Goal: Use online tool/utility: Utilize a website feature to perform a specific function

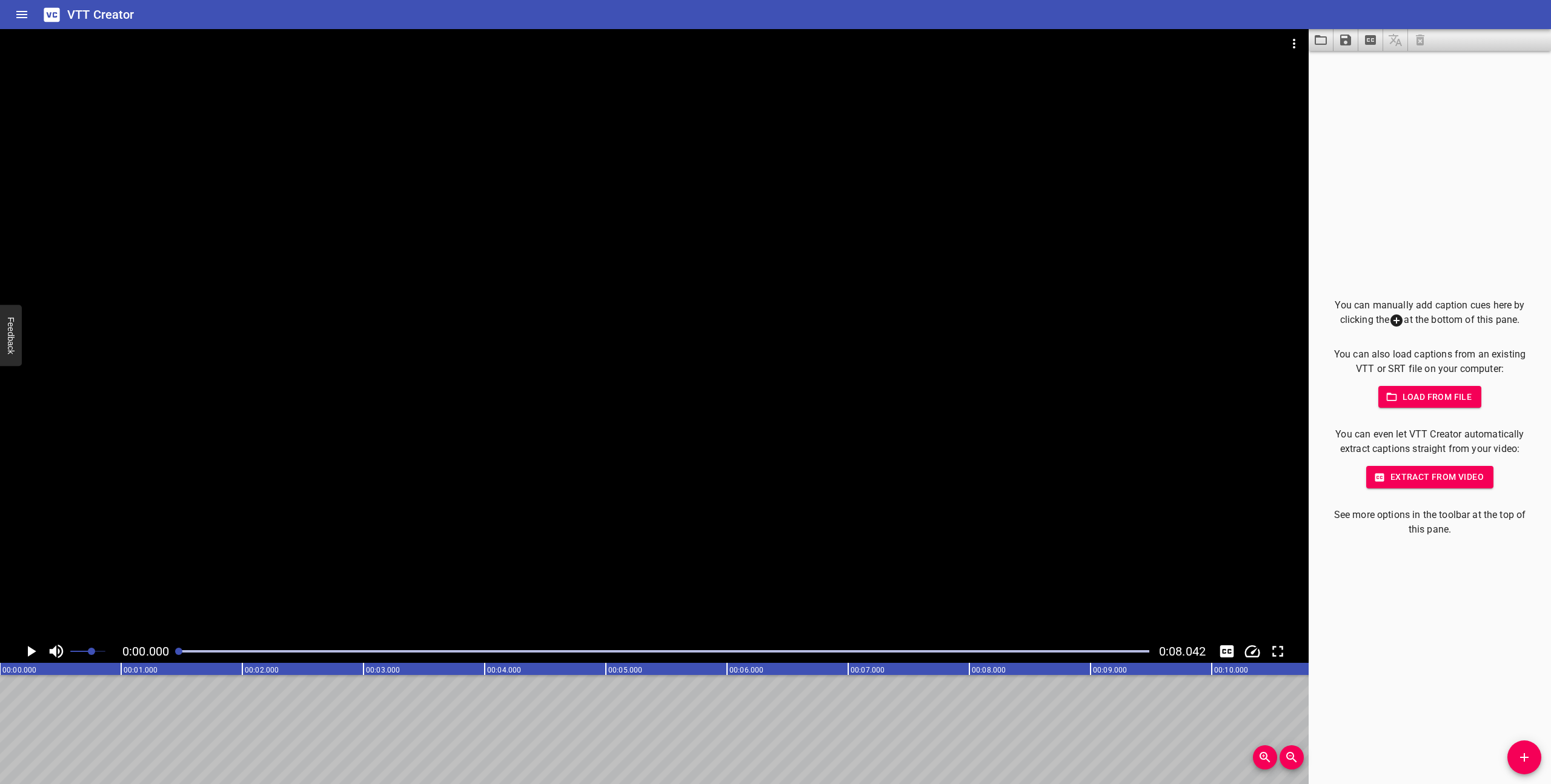
click at [31, 647] on icon "Play/Pause" at bounding box center [31, 651] width 18 height 18
click at [177, 652] on div at bounding box center [664, 651] width 985 height 17
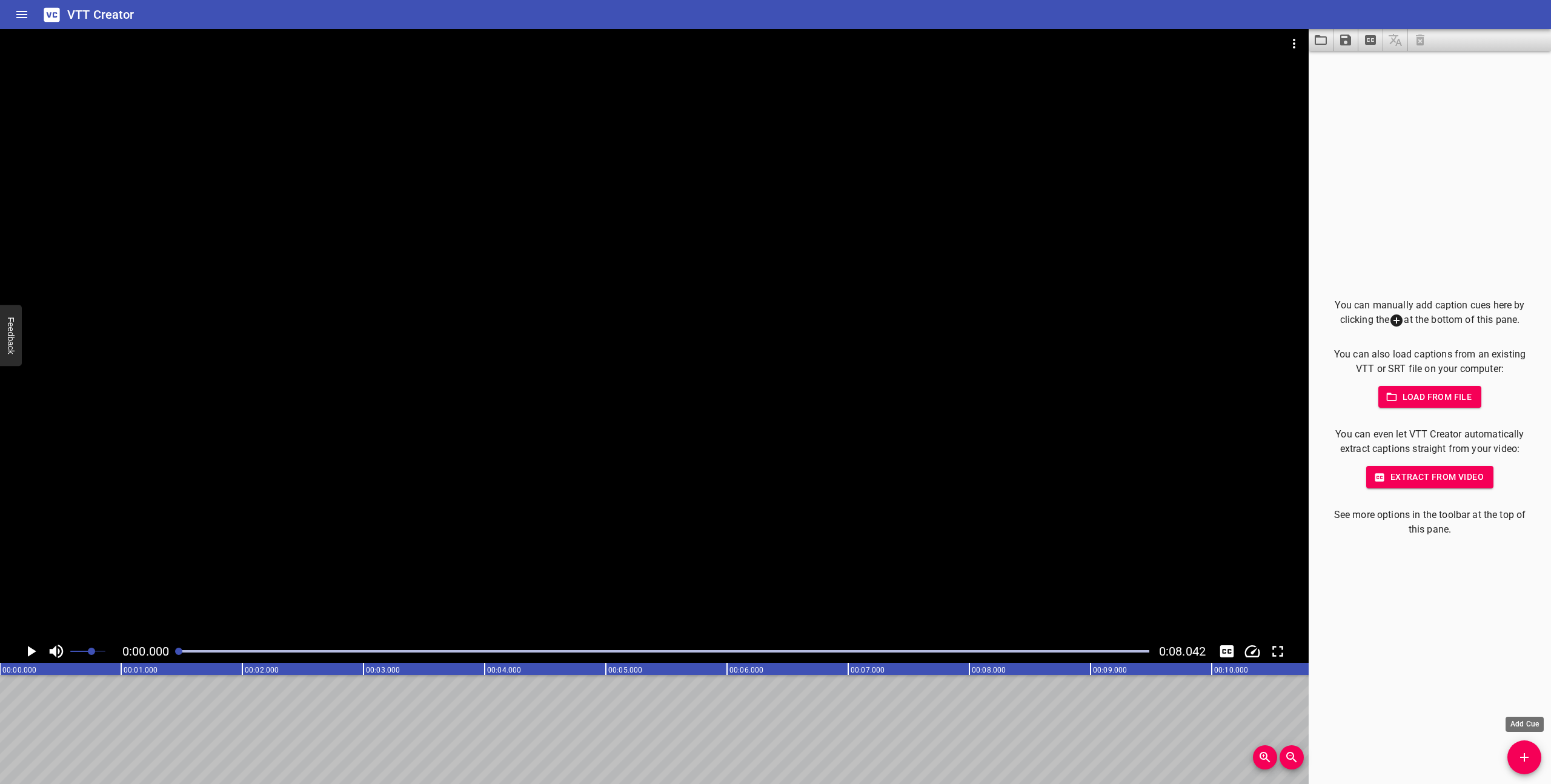
click at [1522, 753] on icon "Add Cue" at bounding box center [1524, 757] width 15 height 15
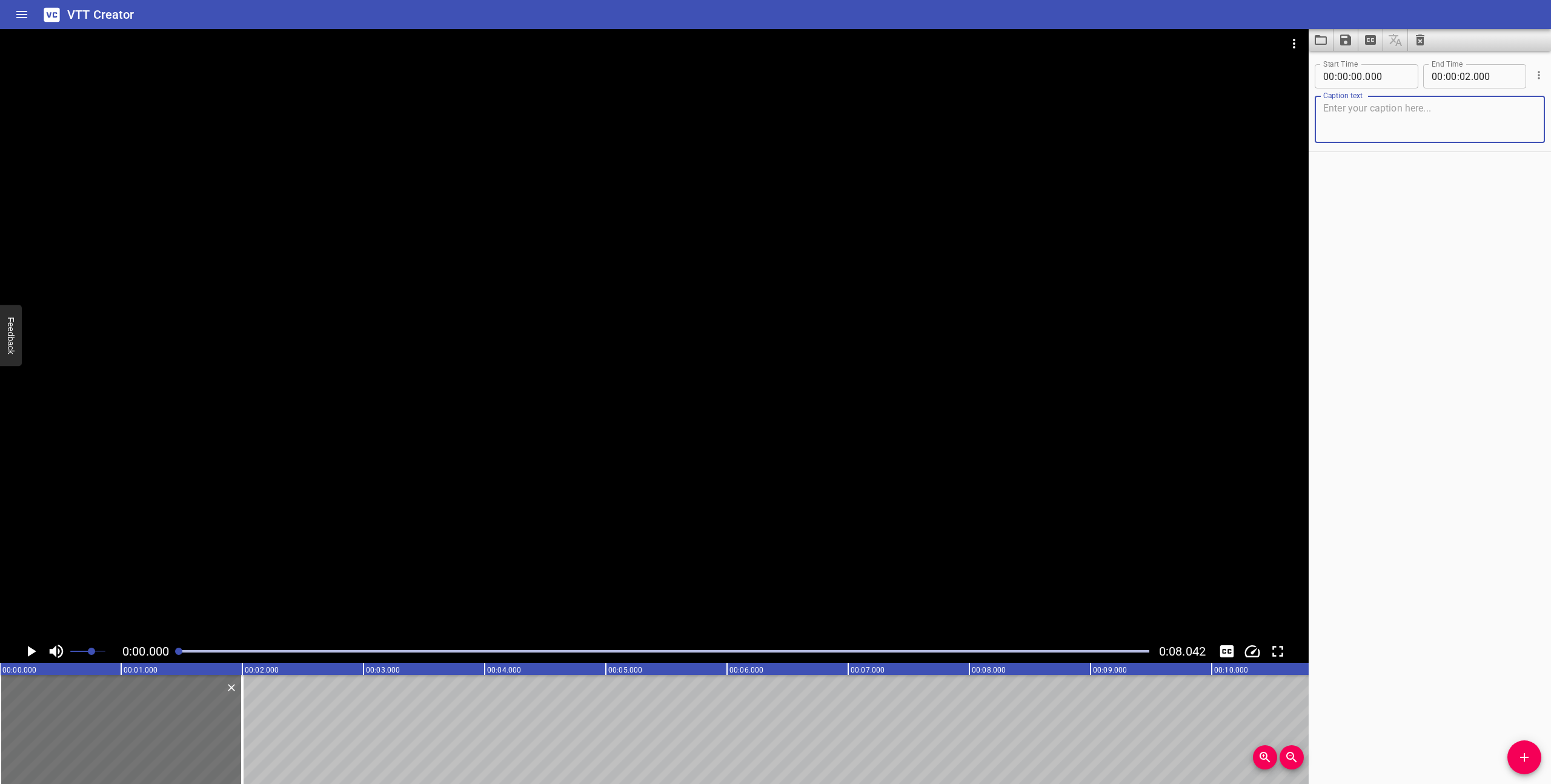
click at [1379, 124] on textarea at bounding box center [1430, 120] width 214 height 35
type textarea "A Kids Fry Changeable jumps over a gap to collect a Happy Meal."
click at [32, 649] on icon "Play/Pause" at bounding box center [32, 651] width 8 height 11
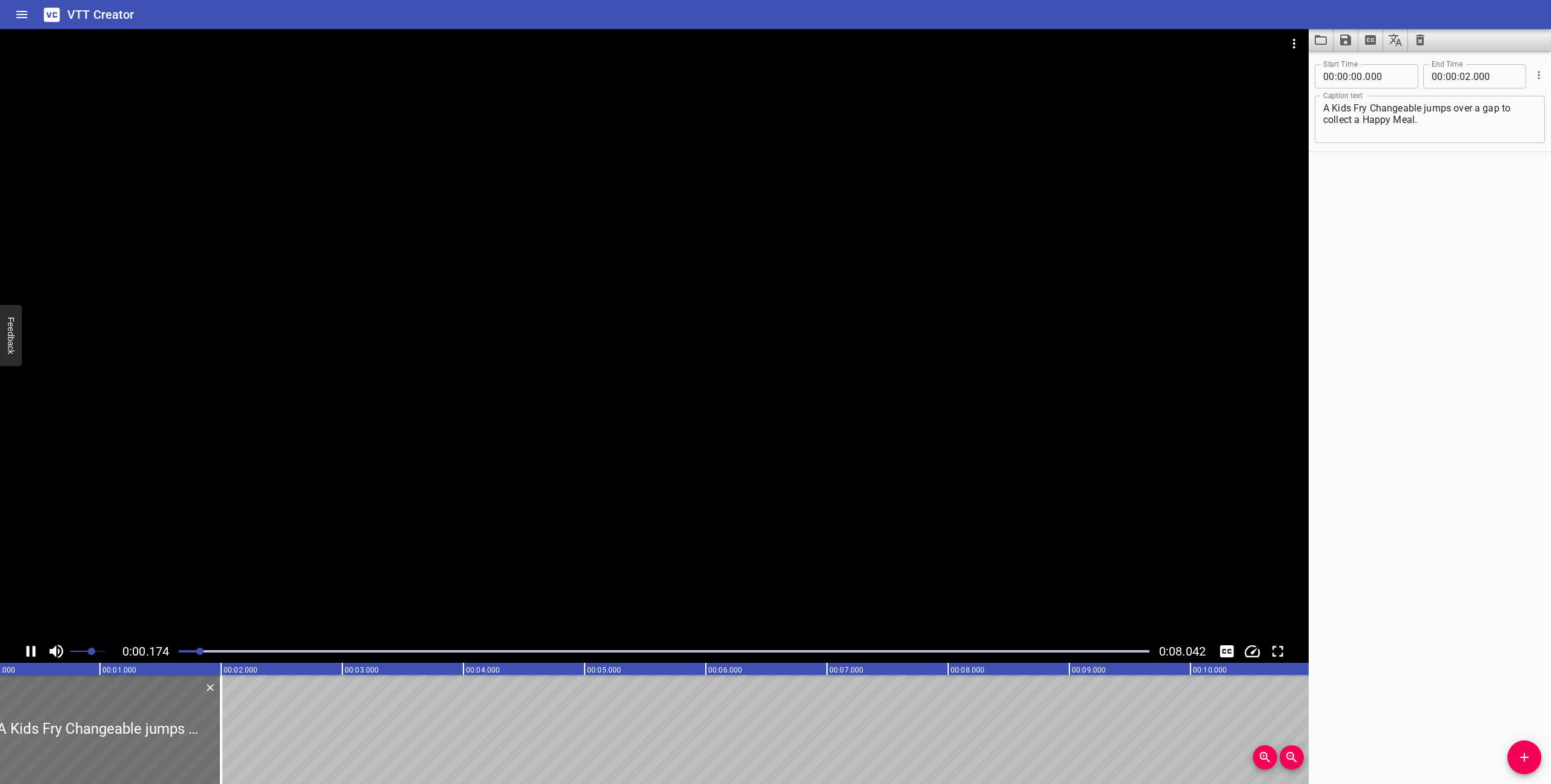
click at [32, 649] on icon "Play/Pause" at bounding box center [31, 651] width 18 height 18
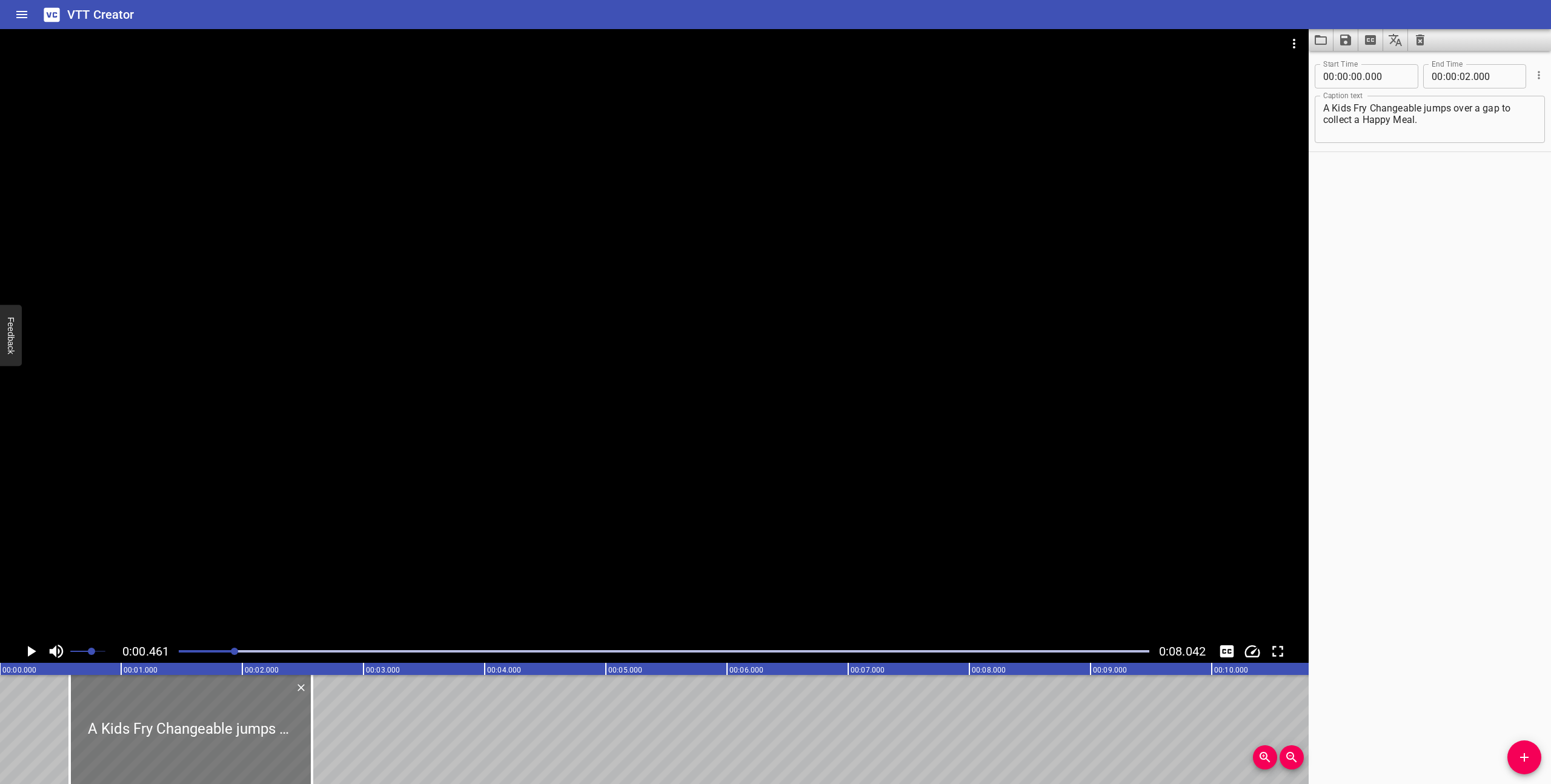
drag, startPoint x: 106, startPoint y: 737, endPoint x: 175, endPoint y: 726, distance: 69.9
click at [175, 726] on div at bounding box center [191, 729] width 242 height 109
type input "575"
drag, startPoint x: 310, startPoint y: 751, endPoint x: 241, endPoint y: 744, distance: 69.4
click at [242, 744] on div at bounding box center [242, 729] width 2 height 109
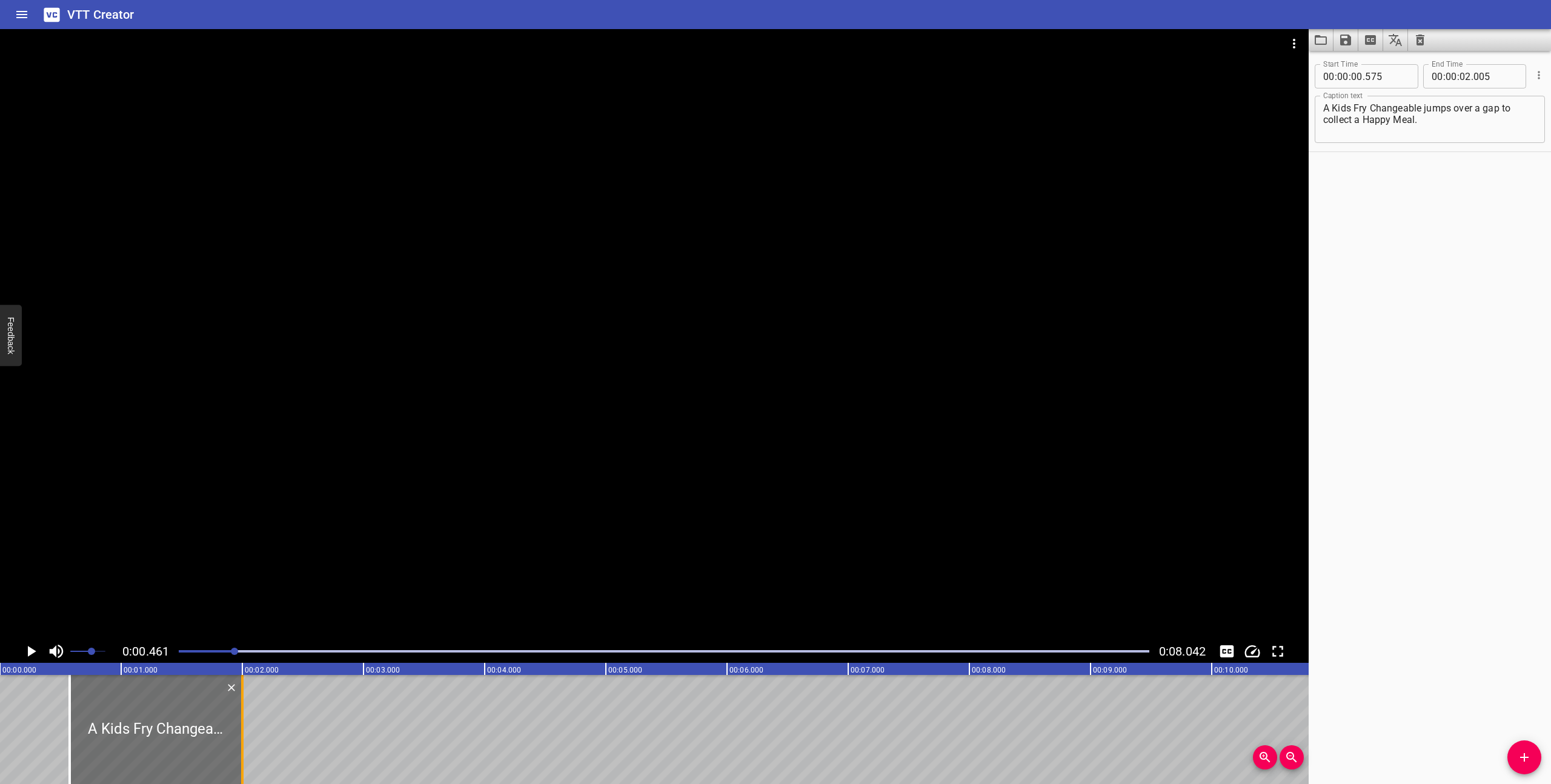
click at [241, 744] on div at bounding box center [242, 729] width 2 height 109
type input "000"
click at [178, 650] on div at bounding box center [664, 651] width 985 height 17
click at [32, 647] on icon "Play/Pause" at bounding box center [31, 651] width 18 height 18
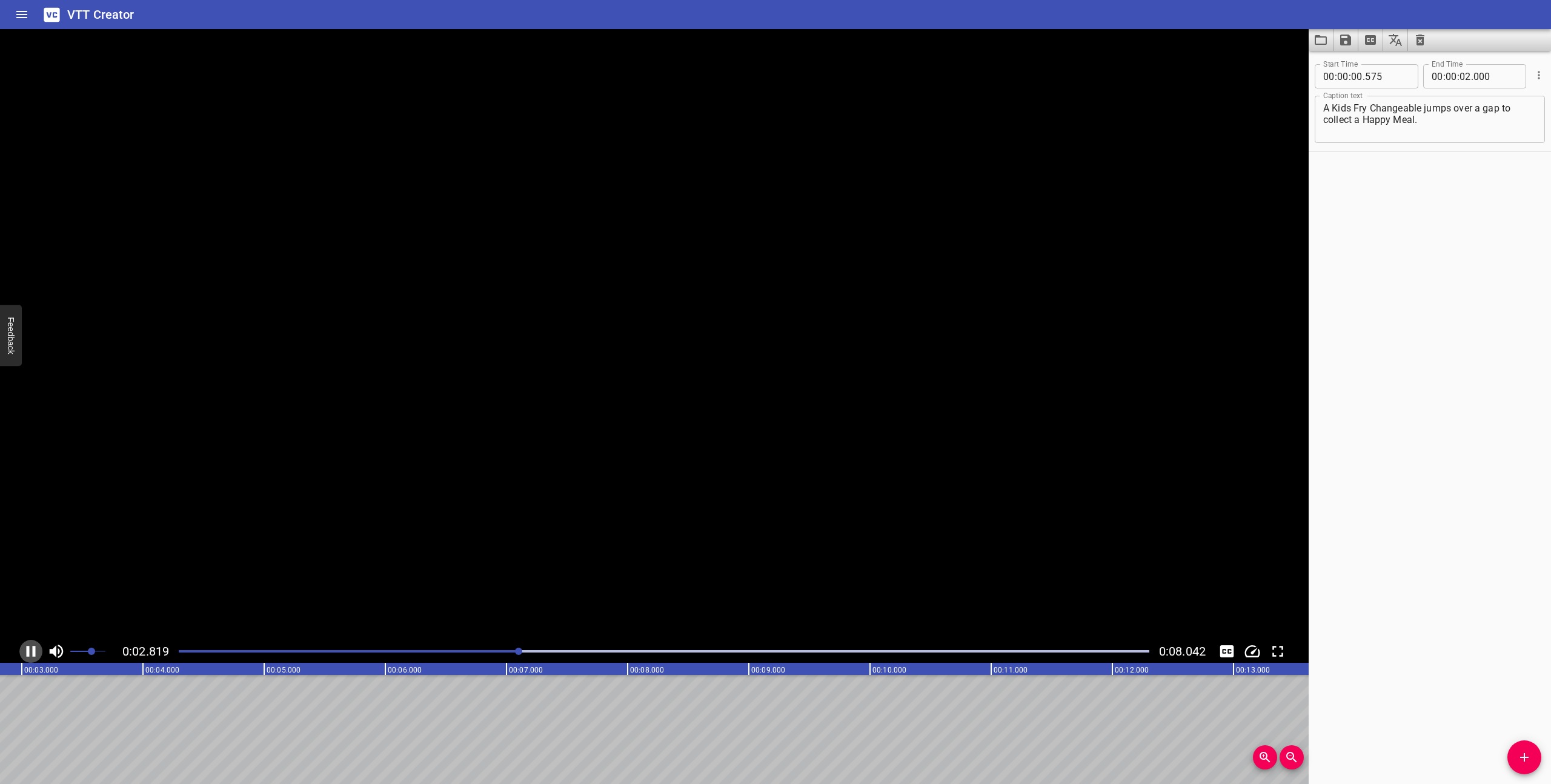
click at [32, 647] on icon "Play/Pause" at bounding box center [31, 651] width 18 height 18
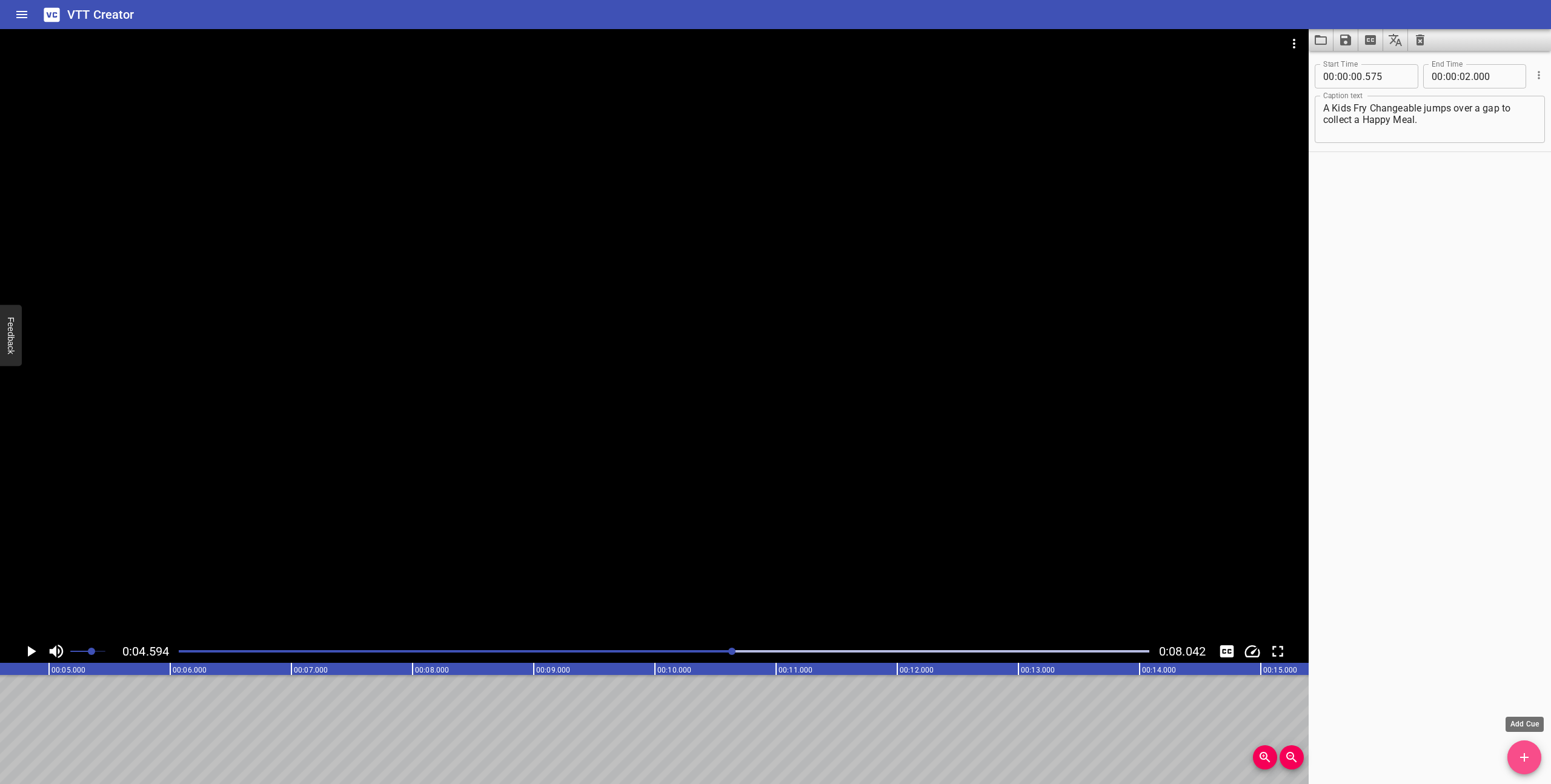
click at [1525, 754] on icon "Add Cue" at bounding box center [1524, 757] width 15 height 15
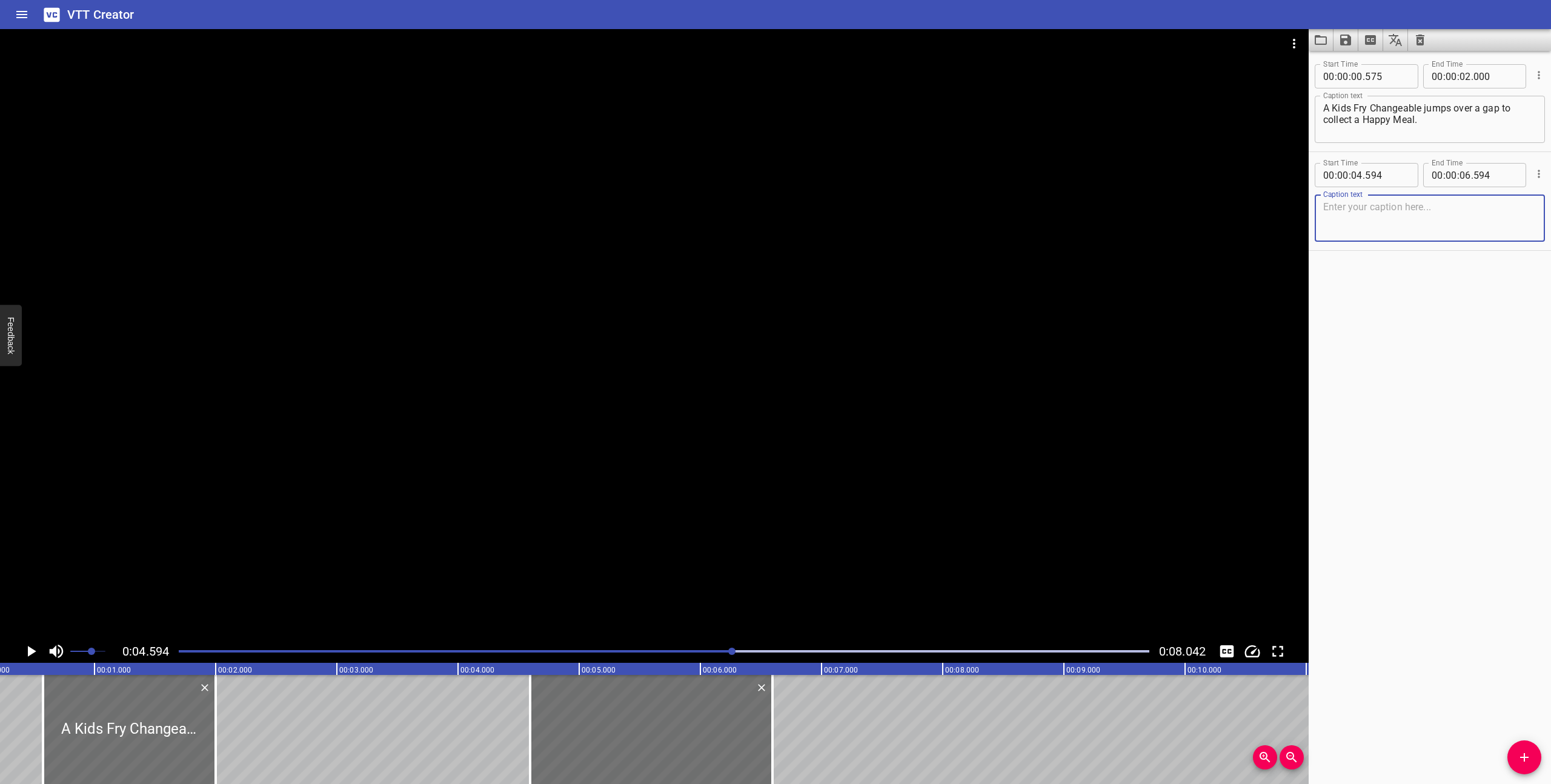
scroll to position [0, 0]
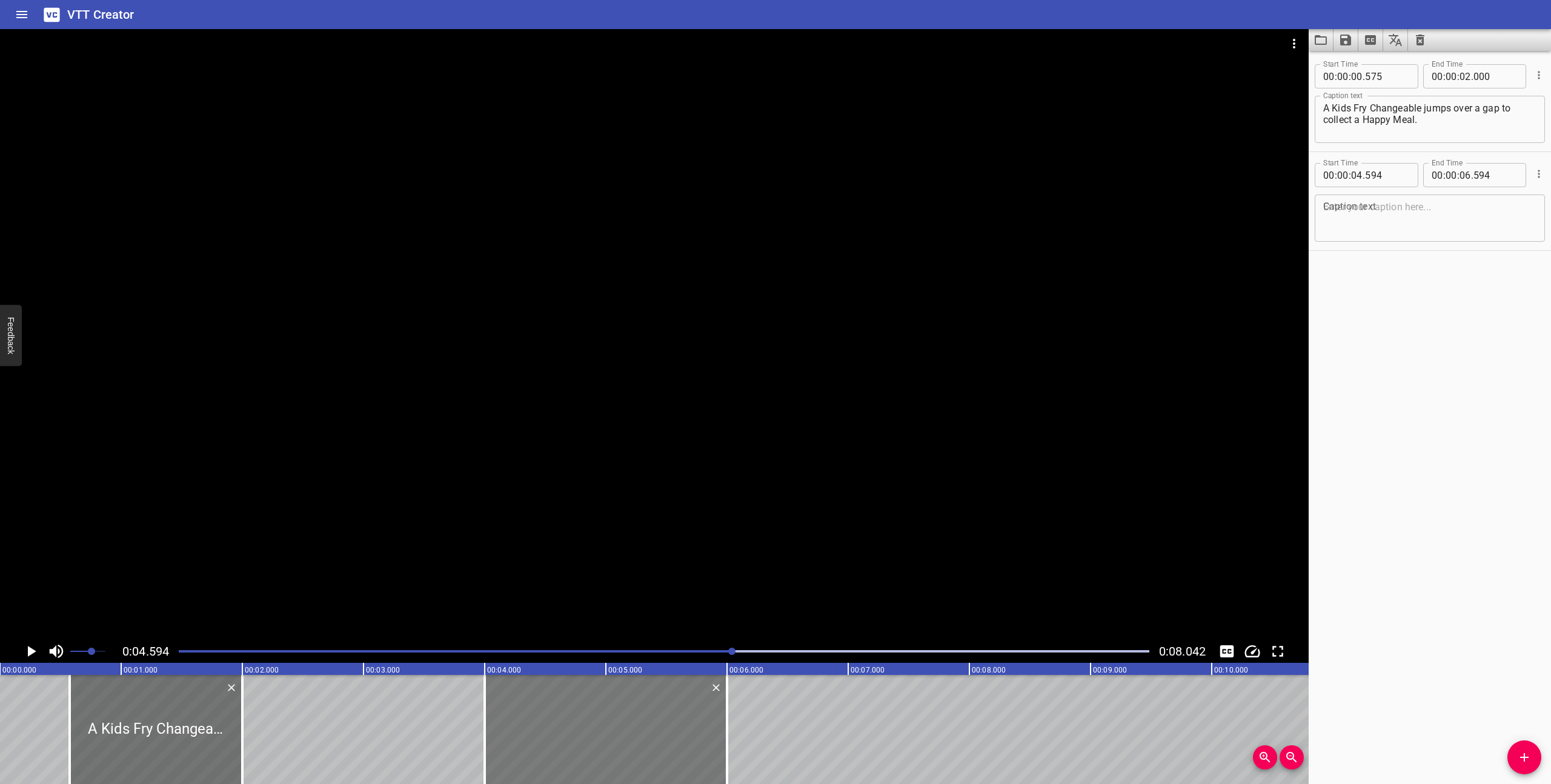
drag, startPoint x: 654, startPoint y: 740, endPoint x: 582, endPoint y: 734, distance: 72.2
click at [582, 734] on div at bounding box center [606, 729] width 242 height 109
type input "03"
type input "999"
type input "05"
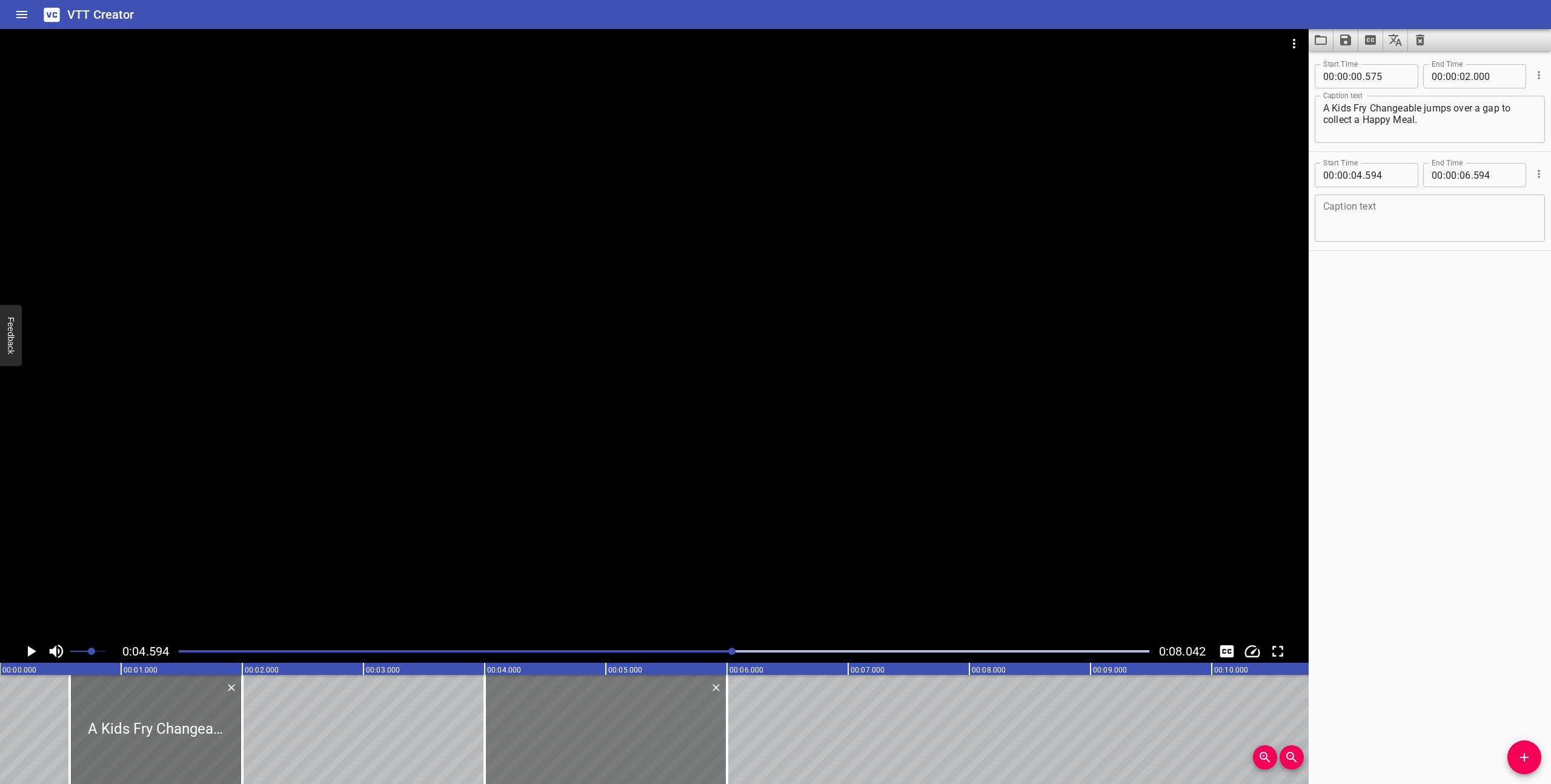
type input "999"
click at [1423, 215] on textarea at bounding box center [1430, 218] width 214 height 35
click at [652, 650] on div "Play progress" at bounding box center [248, 651] width 971 height 2
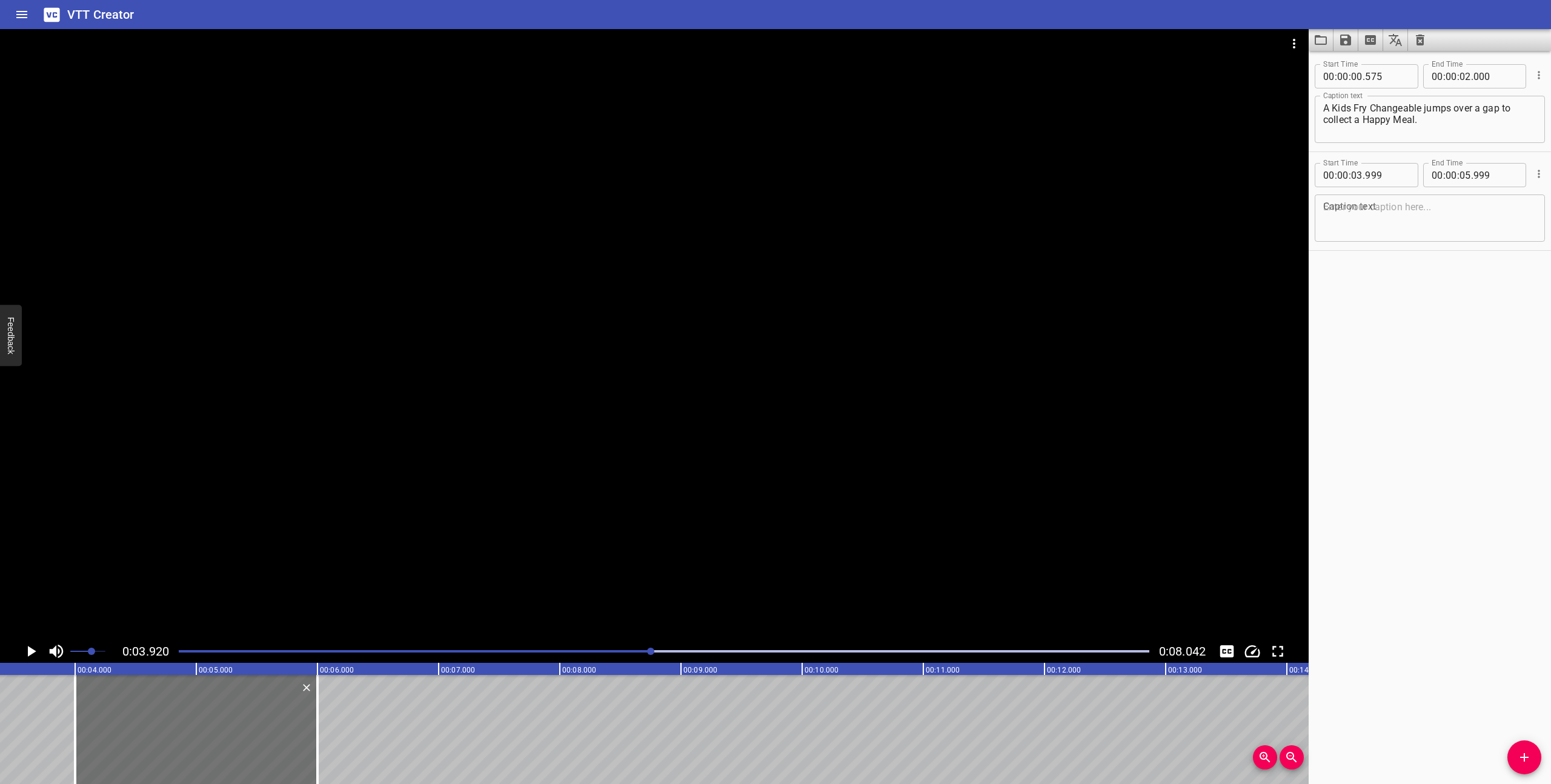
scroll to position [0, 475]
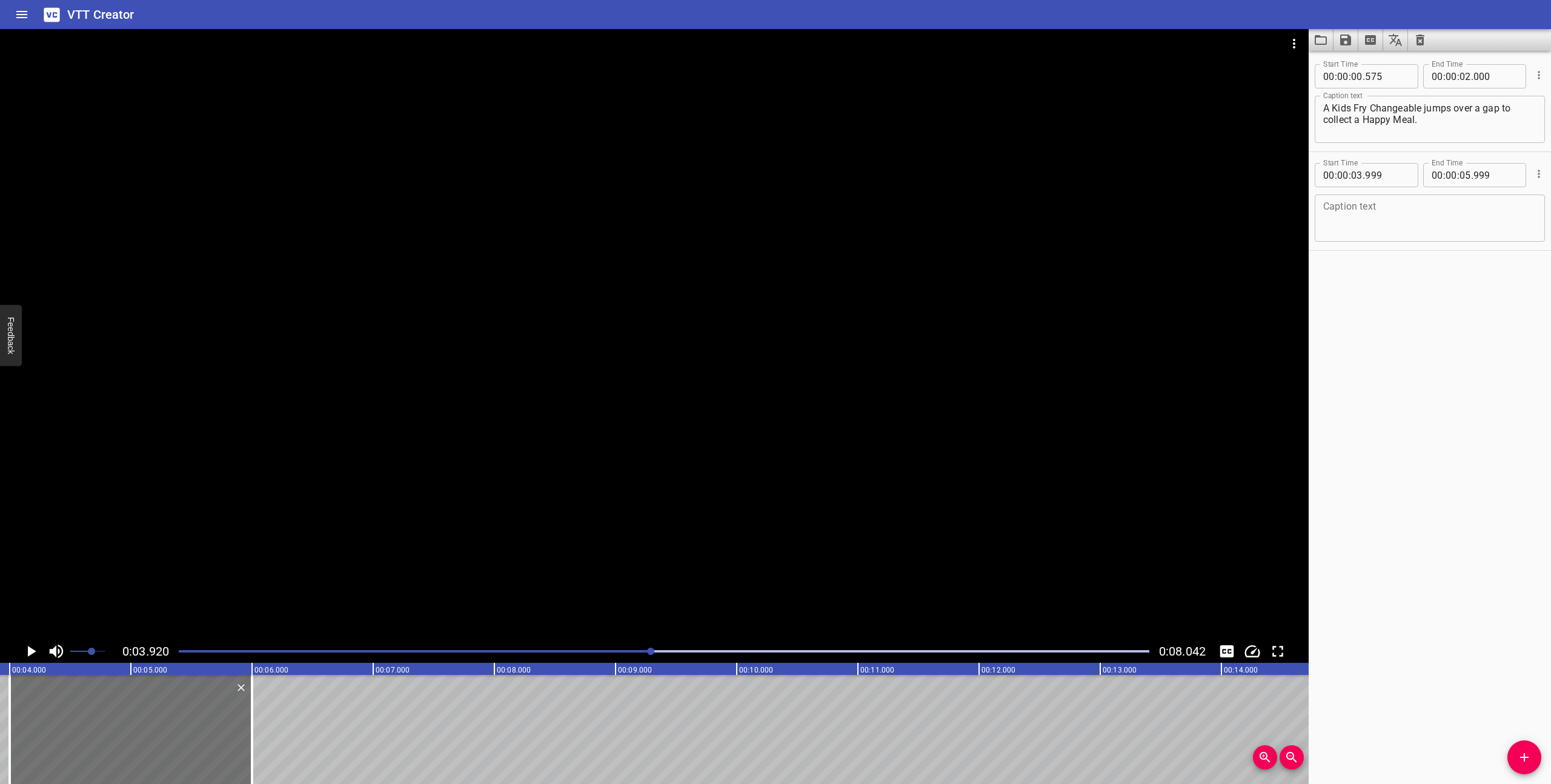
click at [597, 647] on div at bounding box center [664, 651] width 985 height 17
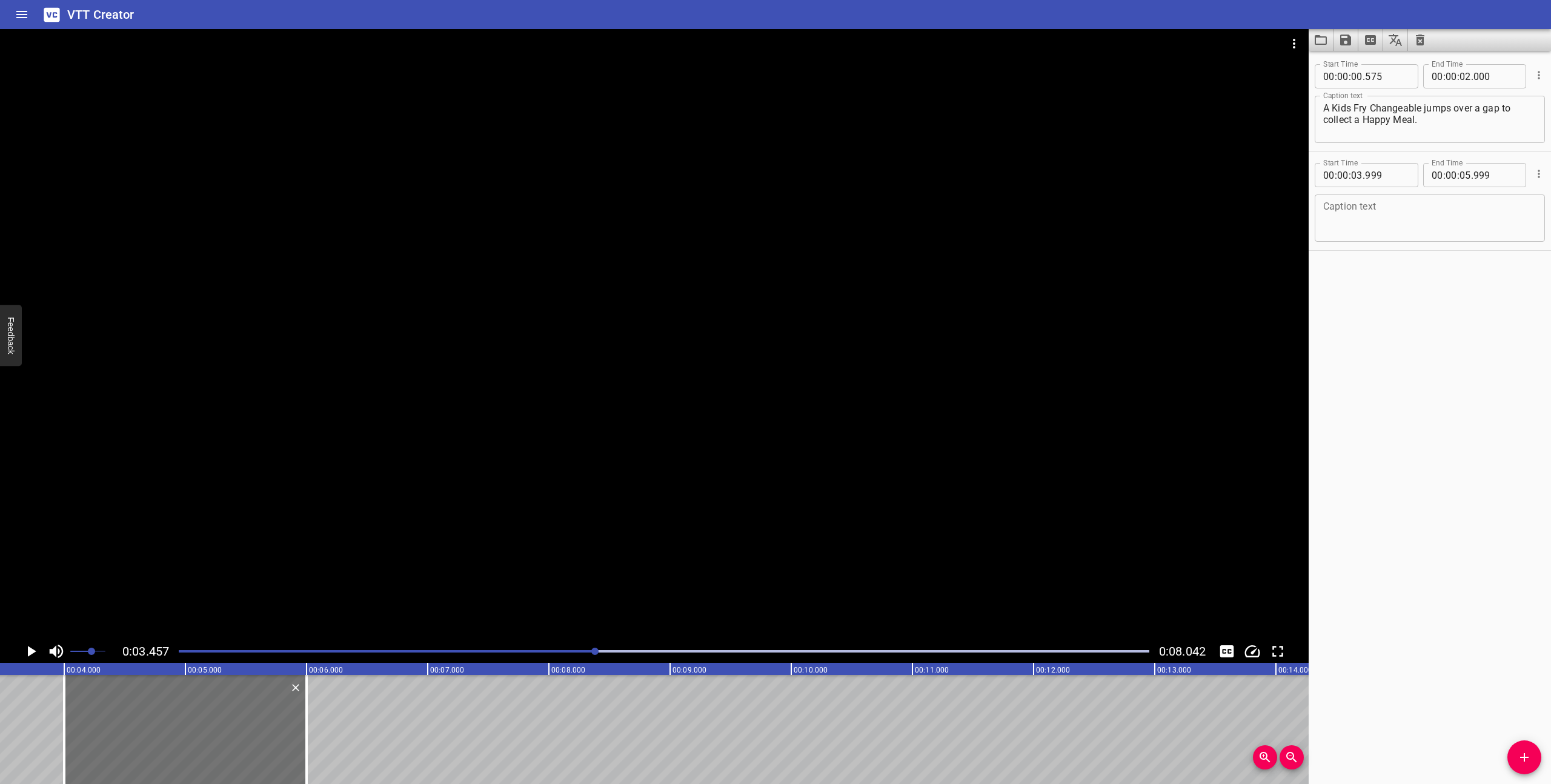
scroll to position [0, 418]
click at [31, 650] on icon "Play/Pause" at bounding box center [32, 651] width 8 height 11
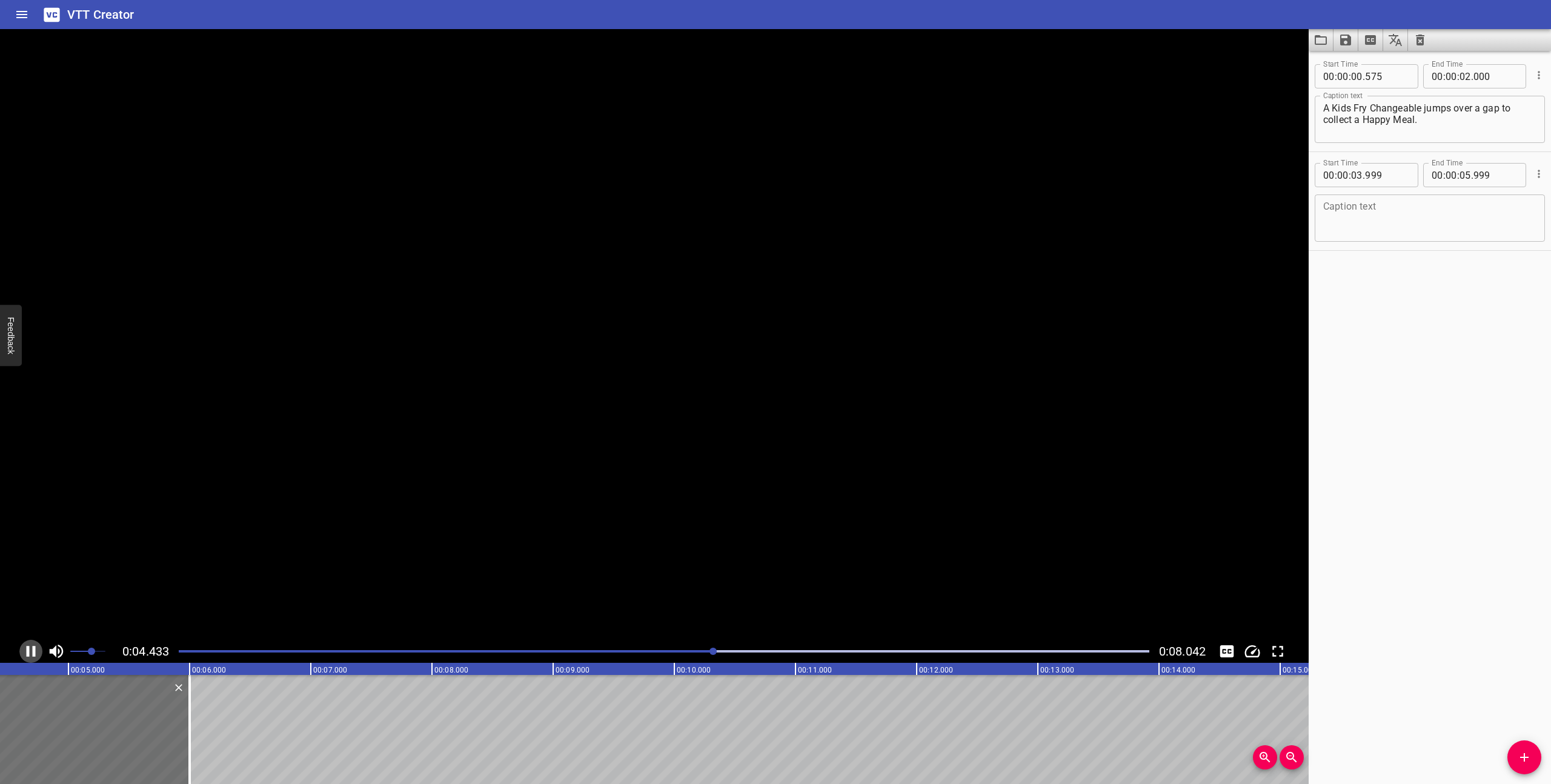
click at [31, 650] on icon "Play/Pause" at bounding box center [31, 651] width 18 height 18
click at [31, 650] on icon "Play/Pause" at bounding box center [32, 651] width 8 height 11
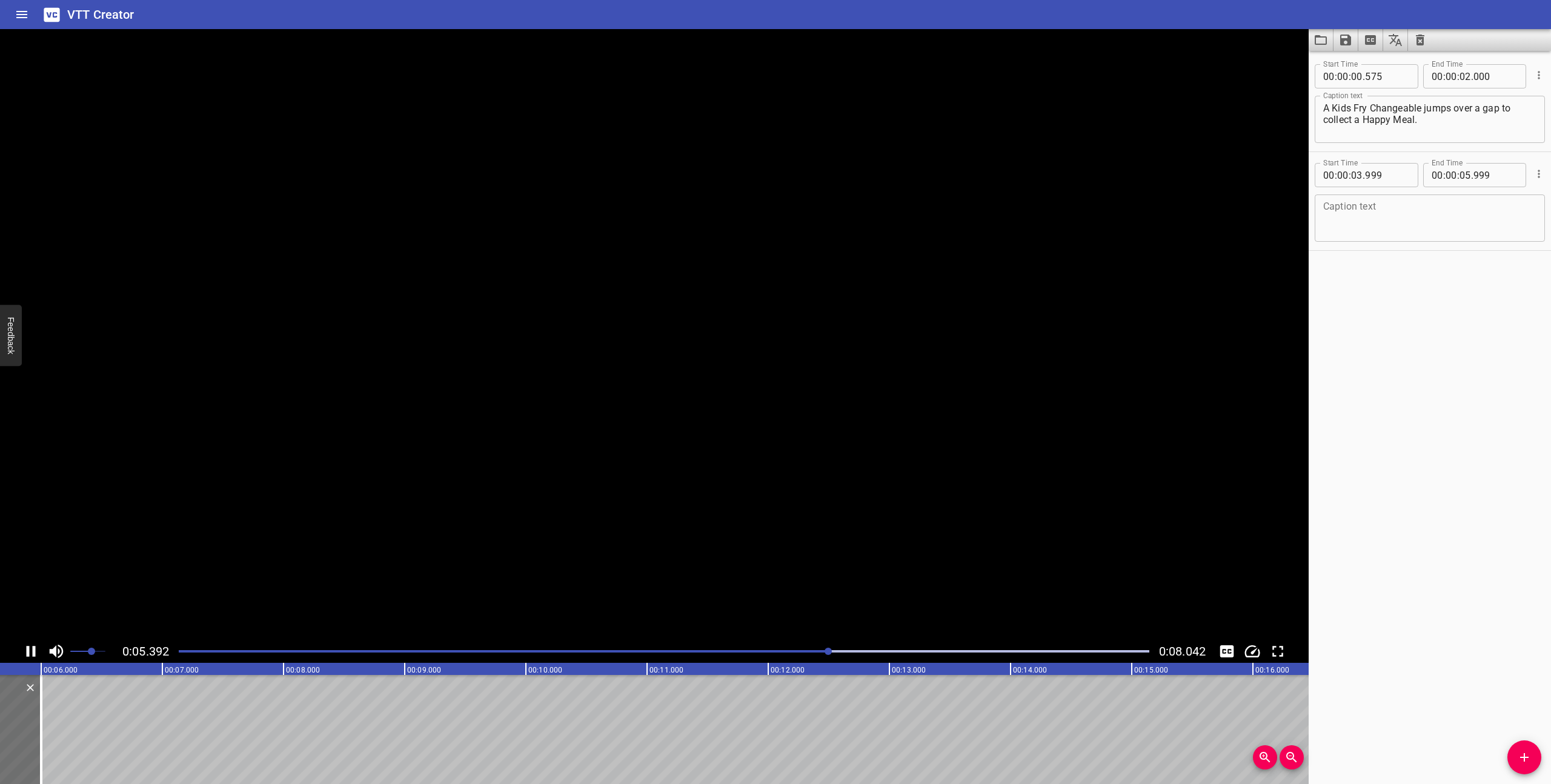
click at [31, 650] on icon "Play/Pause" at bounding box center [31, 651] width 18 height 18
click at [1396, 208] on textarea at bounding box center [1430, 218] width 214 height 35
type textarea "T"
type textarea "A robot enemy approache"
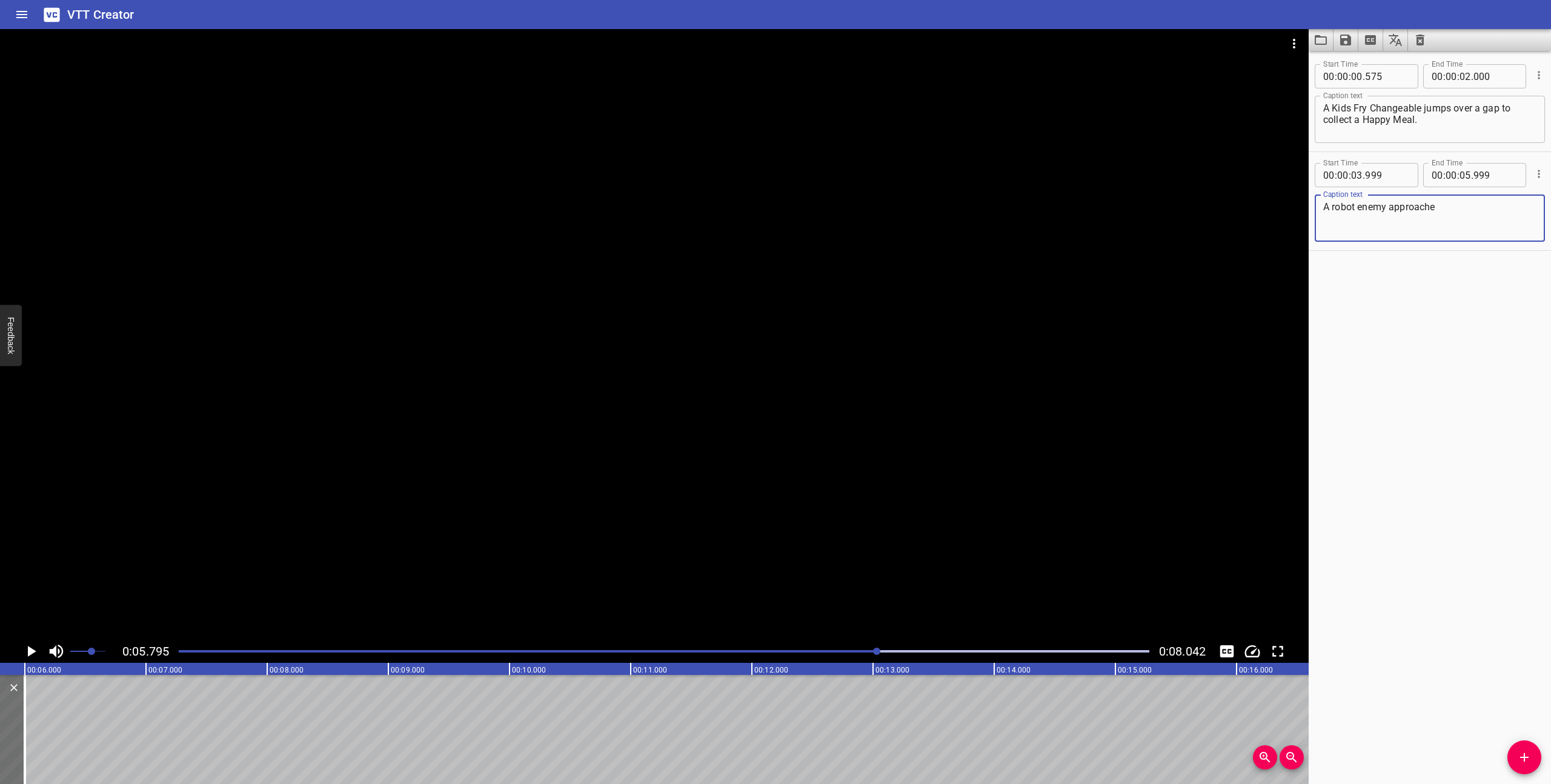
click at [1410, 208] on textarea "A robot enemy approache" at bounding box center [1430, 218] width 214 height 35
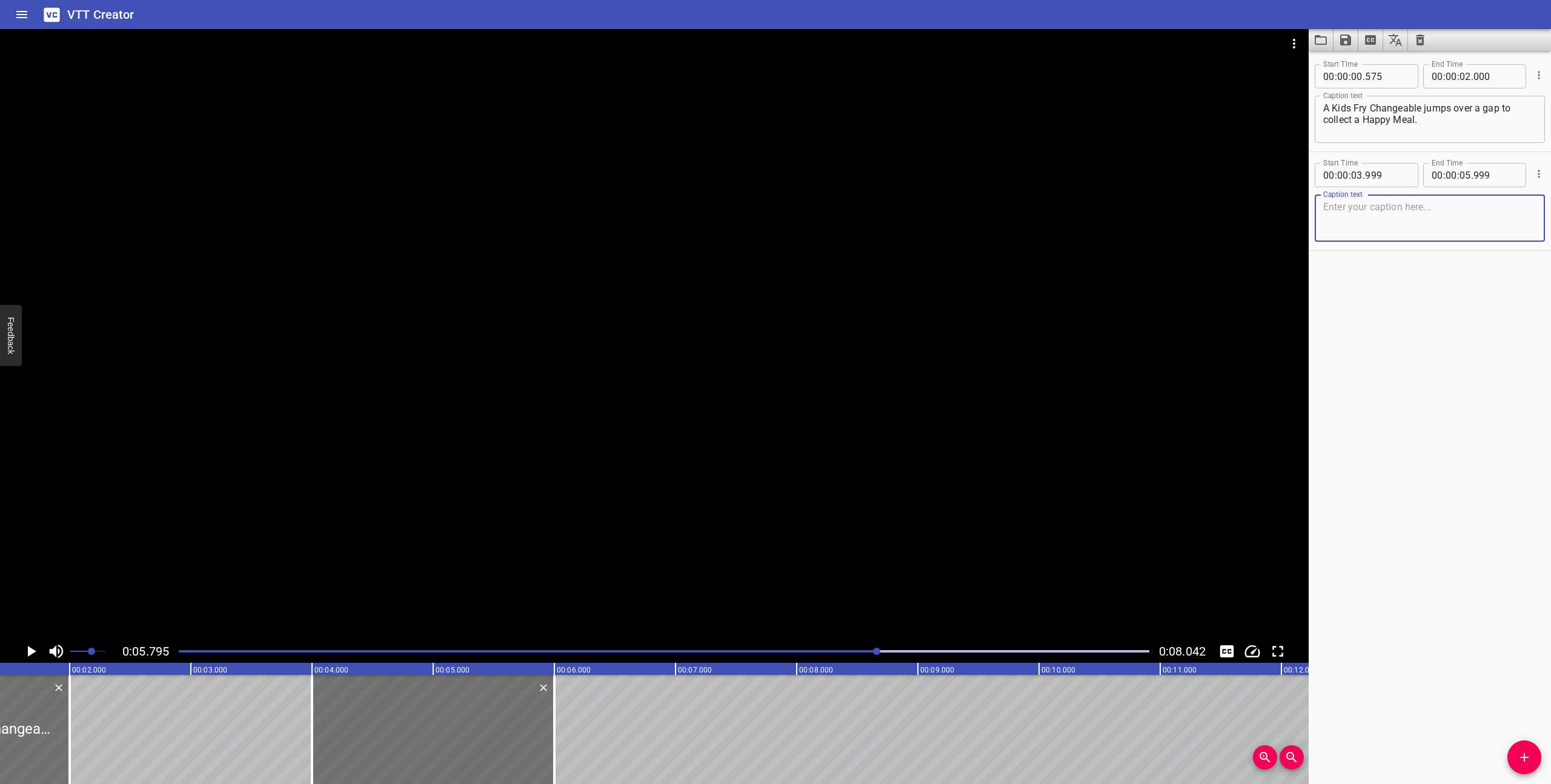
scroll to position [0, 0]
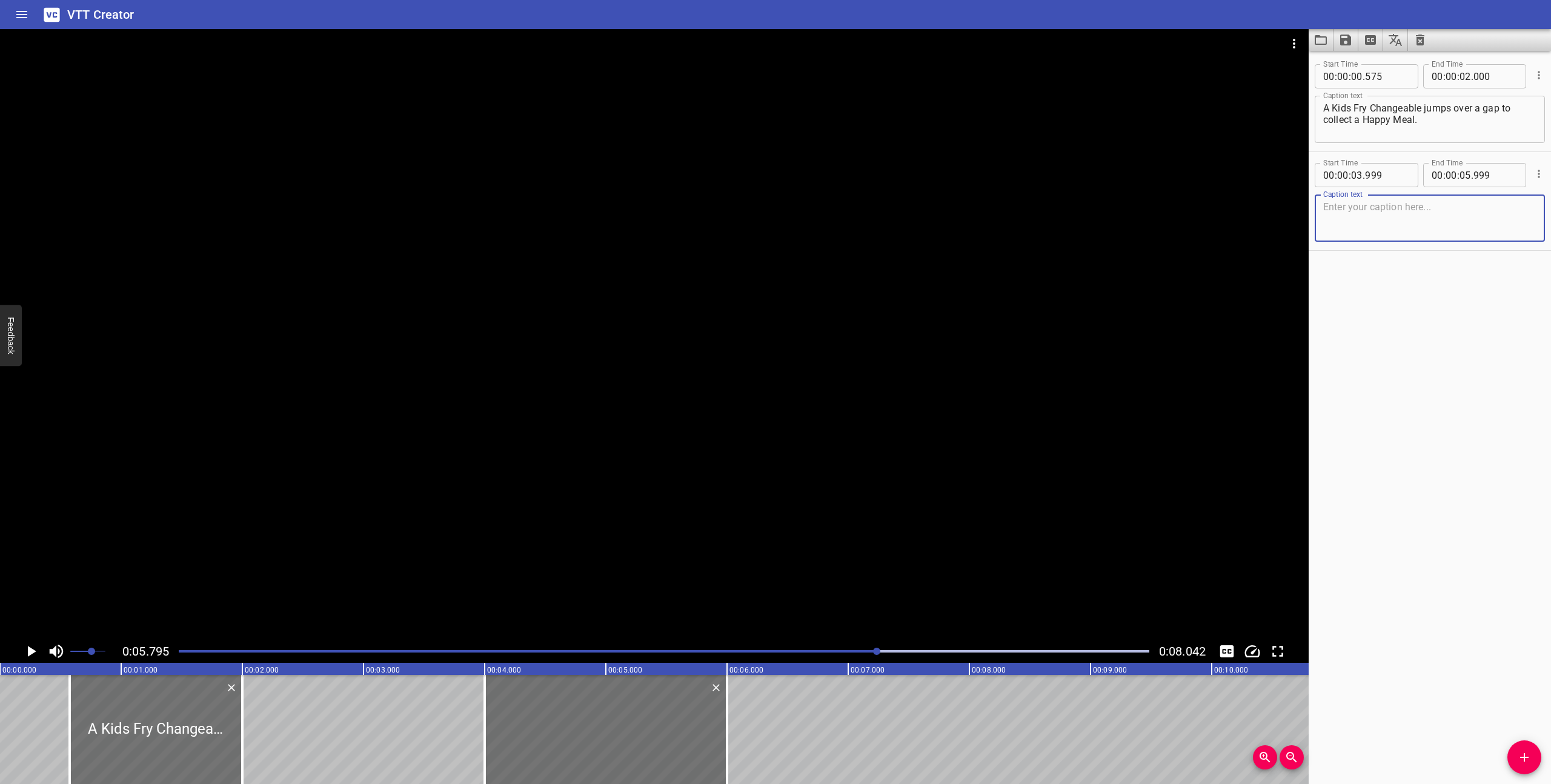
click at [582, 655] on div at bounding box center [664, 651] width 985 height 17
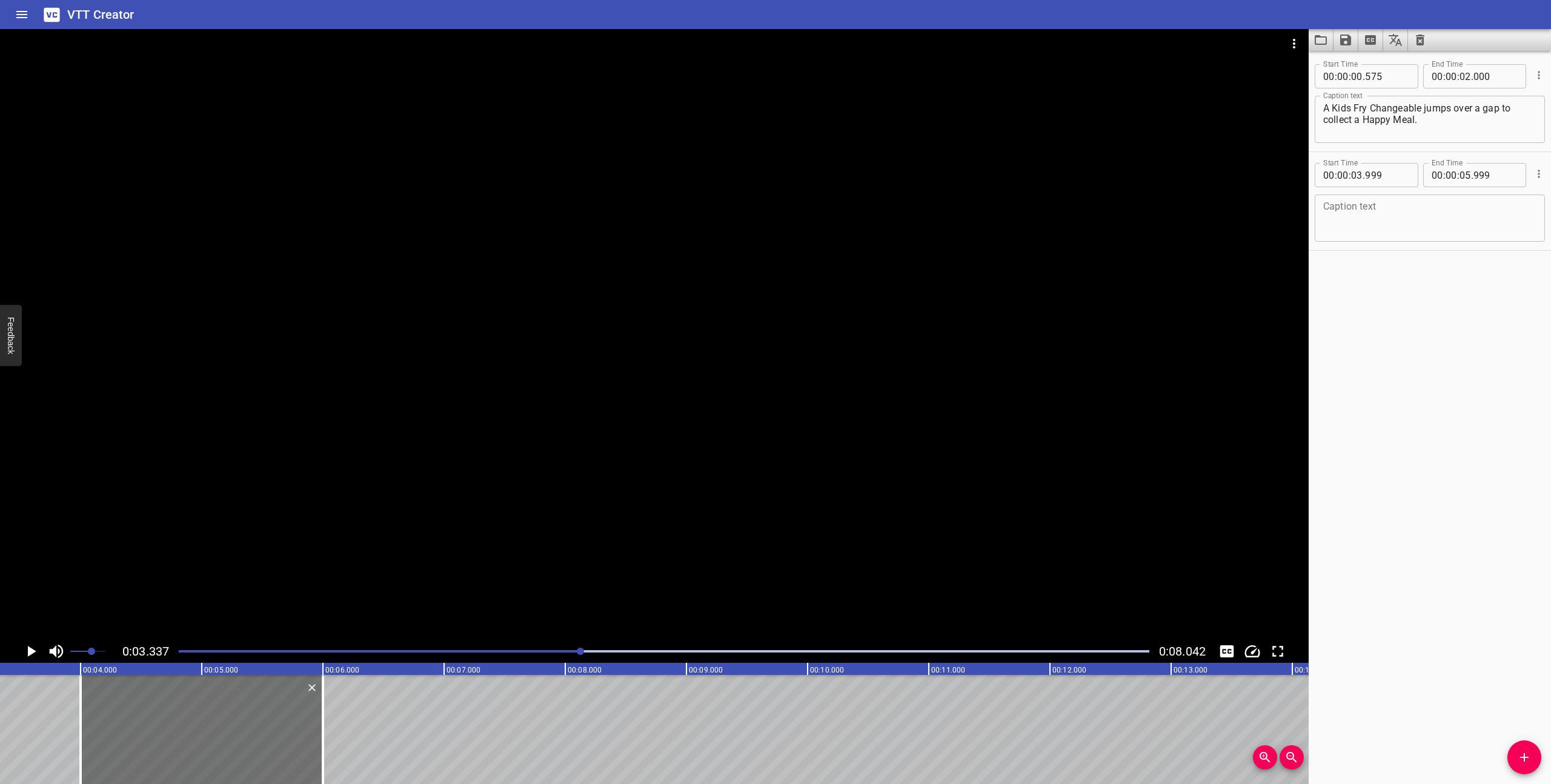
click at [520, 572] on div at bounding box center [654, 334] width 1309 height 610
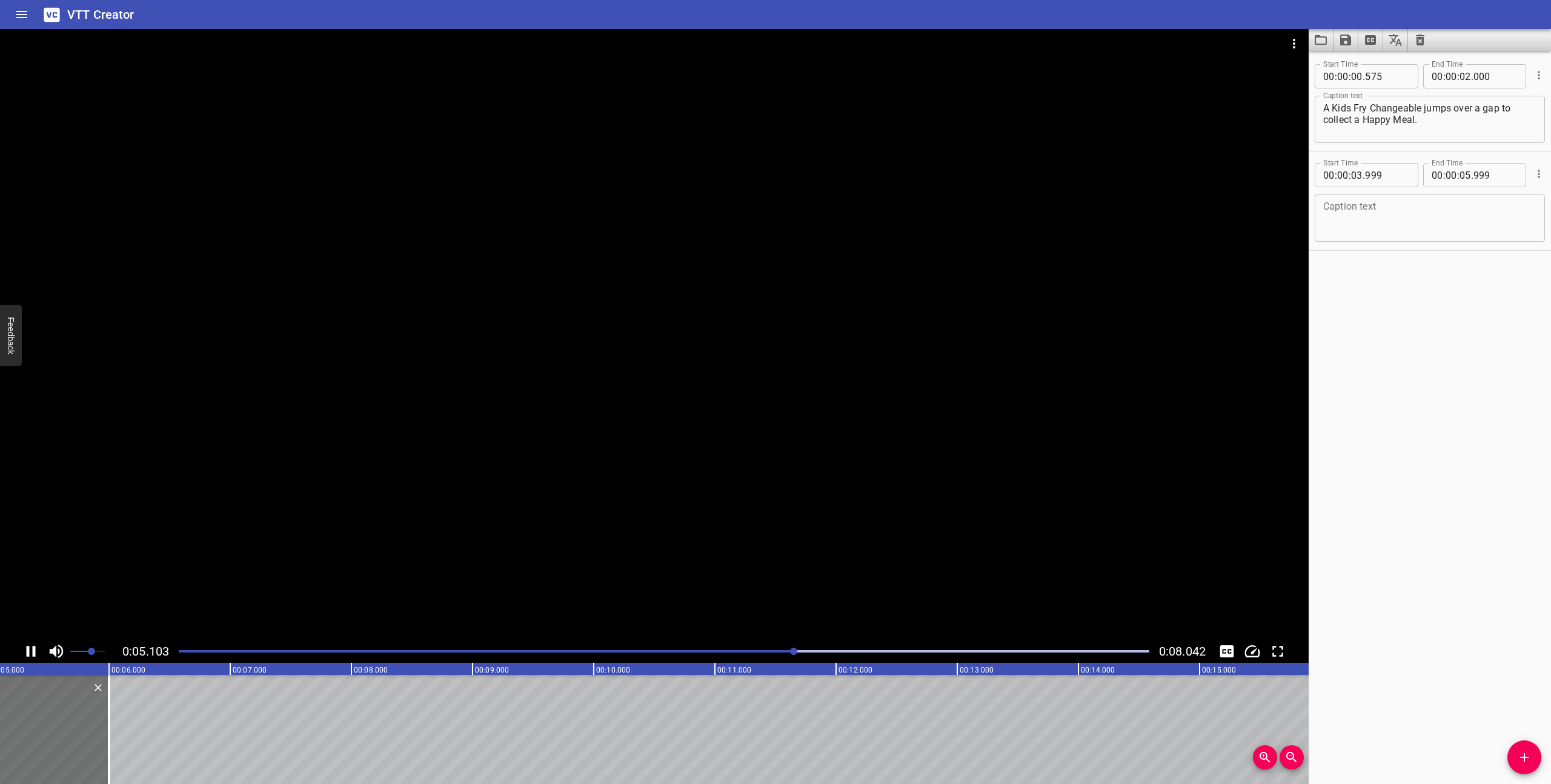
click at [30, 650] on icon "Play/Pause" at bounding box center [31, 651] width 18 height 18
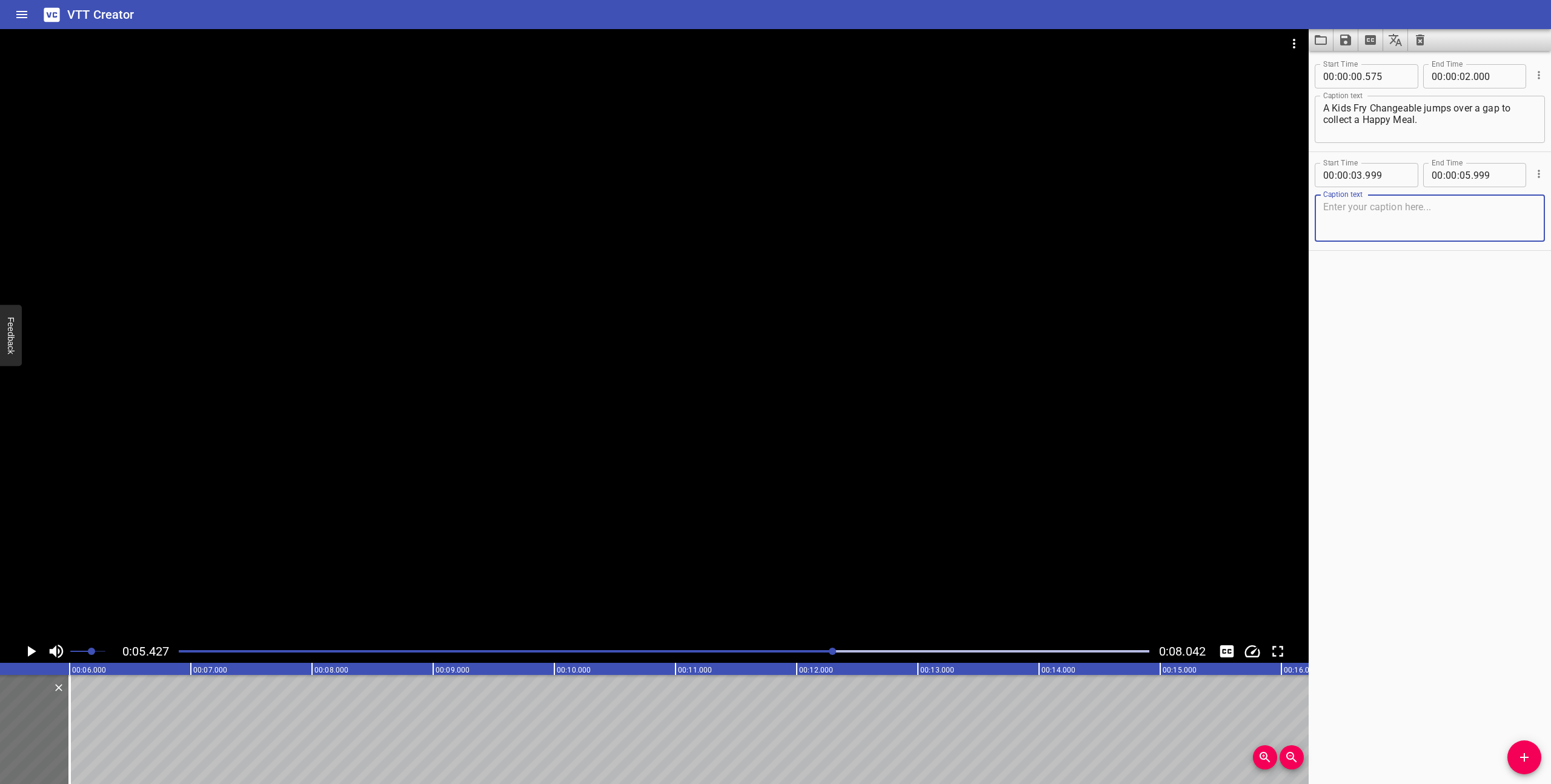
click at [1345, 218] on textarea at bounding box center [1430, 218] width 214 height 35
type textarea "P"
drag, startPoint x: 1484, startPoint y: 206, endPoint x: 1436, endPoint y: 208, distance: 48.0
click at [1436, 208] on textarea "Our Changeable freezes an incoming robot enemy, then jumps over it." at bounding box center [1430, 218] width 214 height 35
click at [1435, 224] on textarea "Our Changeable freezes a robot enemy, then jumps over it." at bounding box center [1430, 218] width 214 height 35
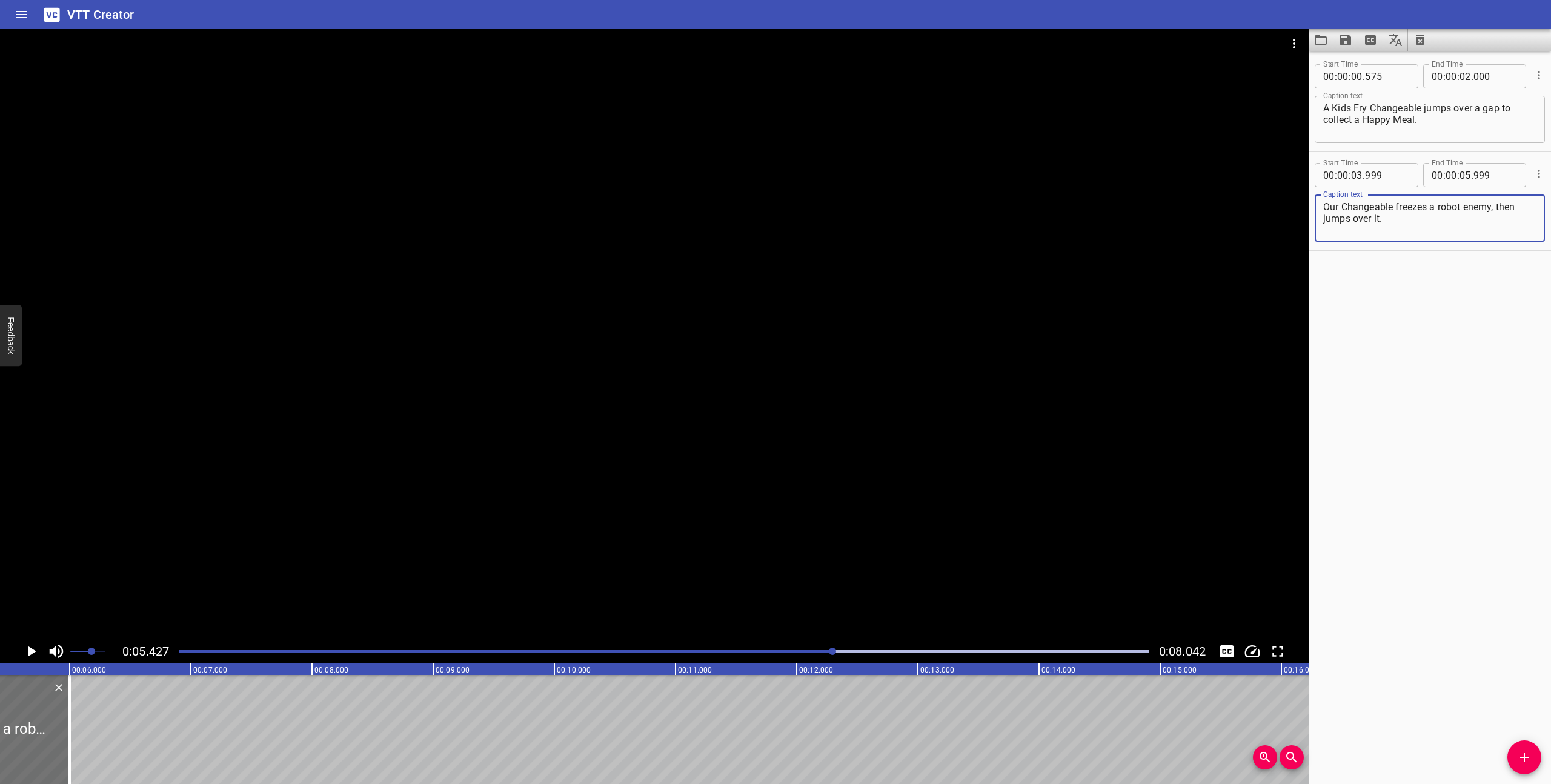
drag, startPoint x: 1340, startPoint y: 208, endPoint x: 1320, endPoint y: 207, distance: 20.0
click at [1320, 207] on div "Our Changeable freezes a robot enemy, then jumps over it. Caption text" at bounding box center [1430, 218] width 230 height 47
click at [1406, 215] on textarea "Our Changeable freezes a robot enemy, then jumps over it." at bounding box center [1430, 218] width 214 height 35
drag, startPoint x: 1343, startPoint y: 208, endPoint x: 1320, endPoint y: 208, distance: 23.0
click at [1320, 208] on div "Our Changeable freezes a robot enemy, then jumps over it. Caption text" at bounding box center [1430, 218] width 230 height 47
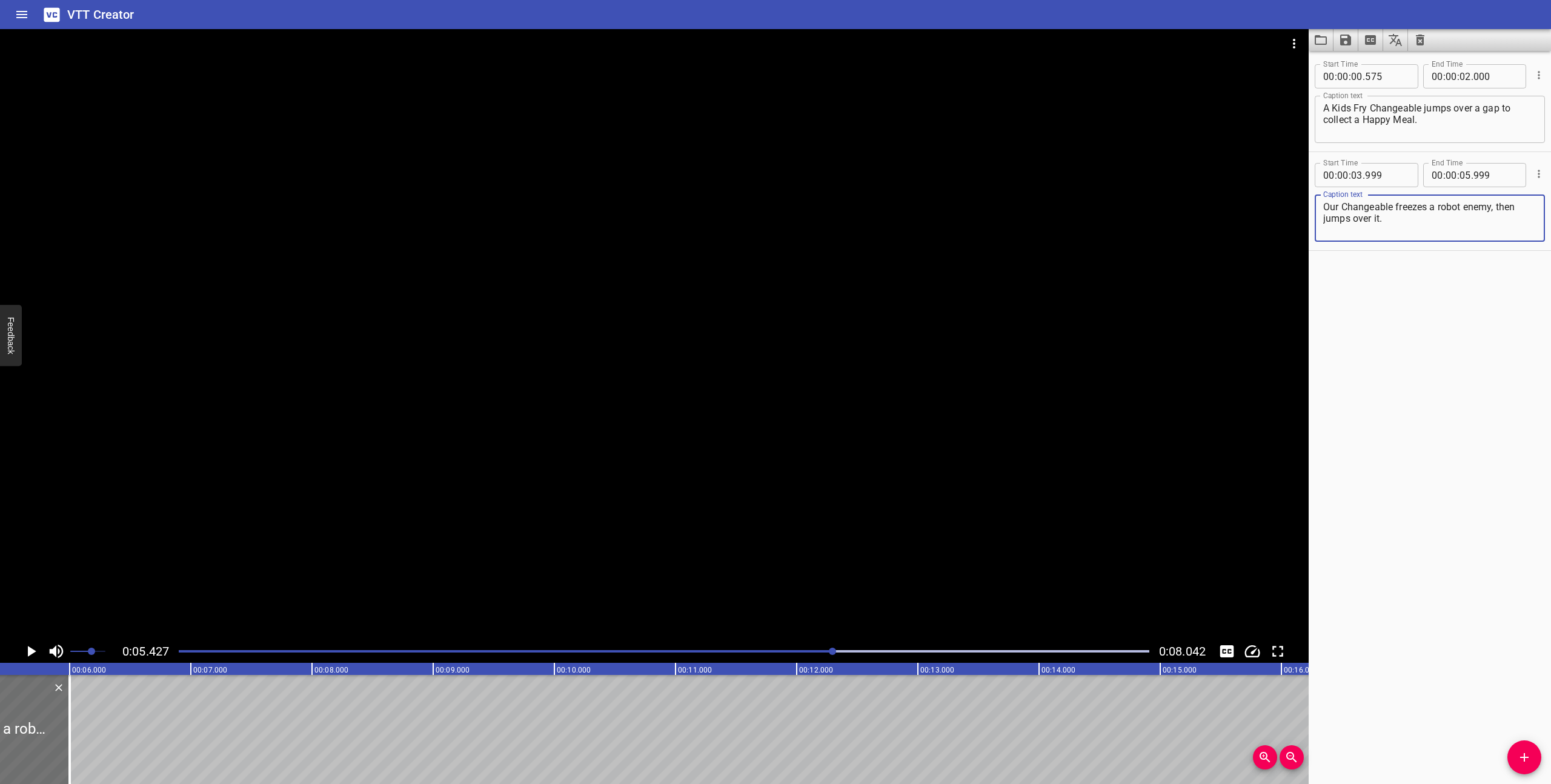
click at [1410, 218] on textarea "Our Changeable freezes a robot enemy, then jumps over it." at bounding box center [1430, 218] width 214 height 35
click at [1492, 210] on textarea "Our Changeable freezes a robot enemy, then jumps over it." at bounding box center [1430, 218] width 214 height 35
drag, startPoint x: 1340, startPoint y: 206, endPoint x: 1323, endPoint y: 205, distance: 17.0
click at [1323, 205] on textarea "Our Changeable freezes a robot enemy in our path, then jumps over it." at bounding box center [1430, 218] width 214 height 35
drag, startPoint x: 1522, startPoint y: 207, endPoint x: 1507, endPoint y: 207, distance: 15.0
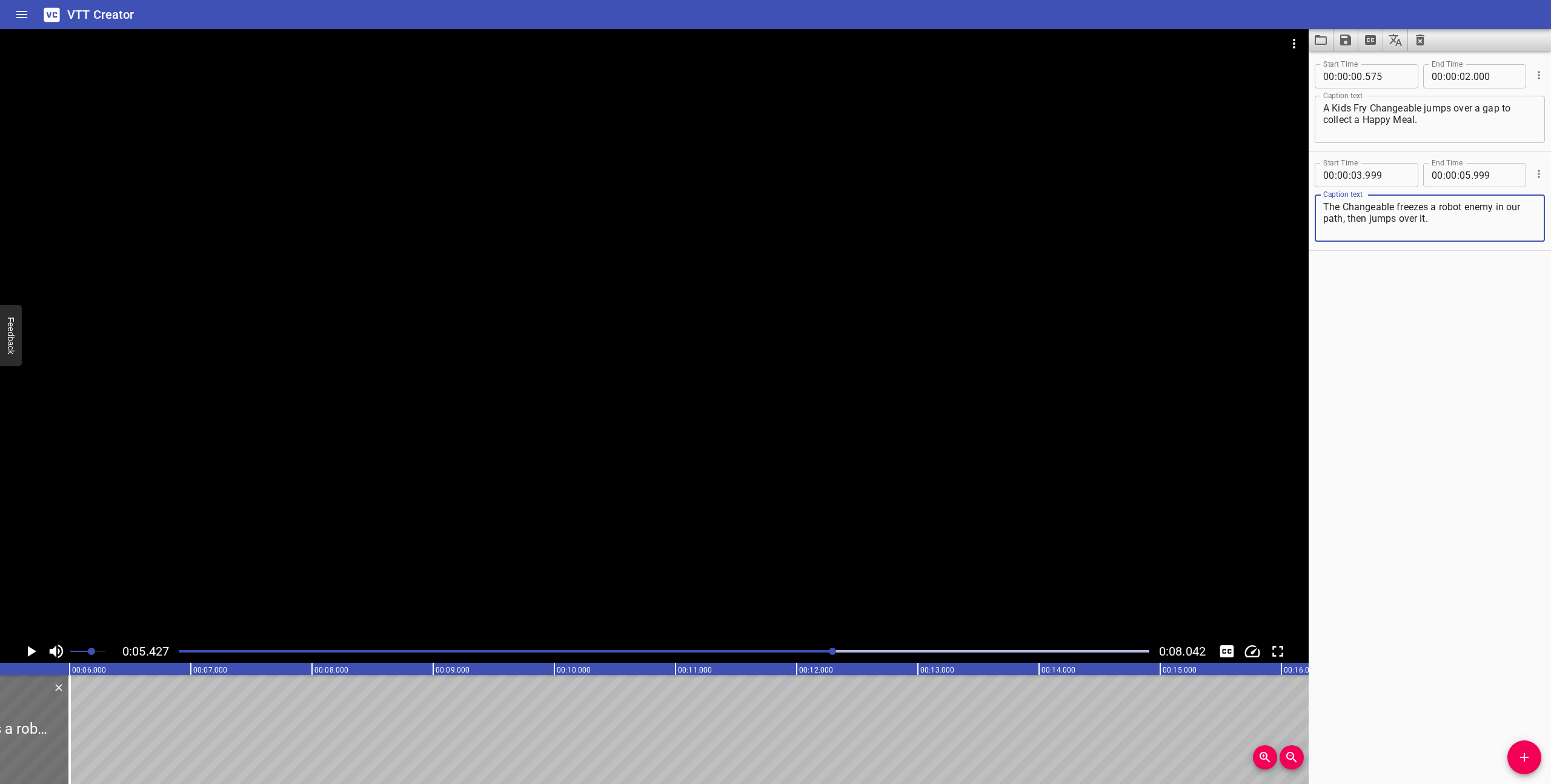
click at [1507, 207] on textarea "The Changeable freezes a robot enemy in our path, then jumps over it." at bounding box center [1430, 218] width 214 height 35
click at [1461, 223] on textarea "The Changeable freezes a robot enemy in its path, then jumps over it." at bounding box center [1430, 218] width 214 height 35
click at [263, 652] on div "Play progress" at bounding box center [349, 651] width 971 height 2
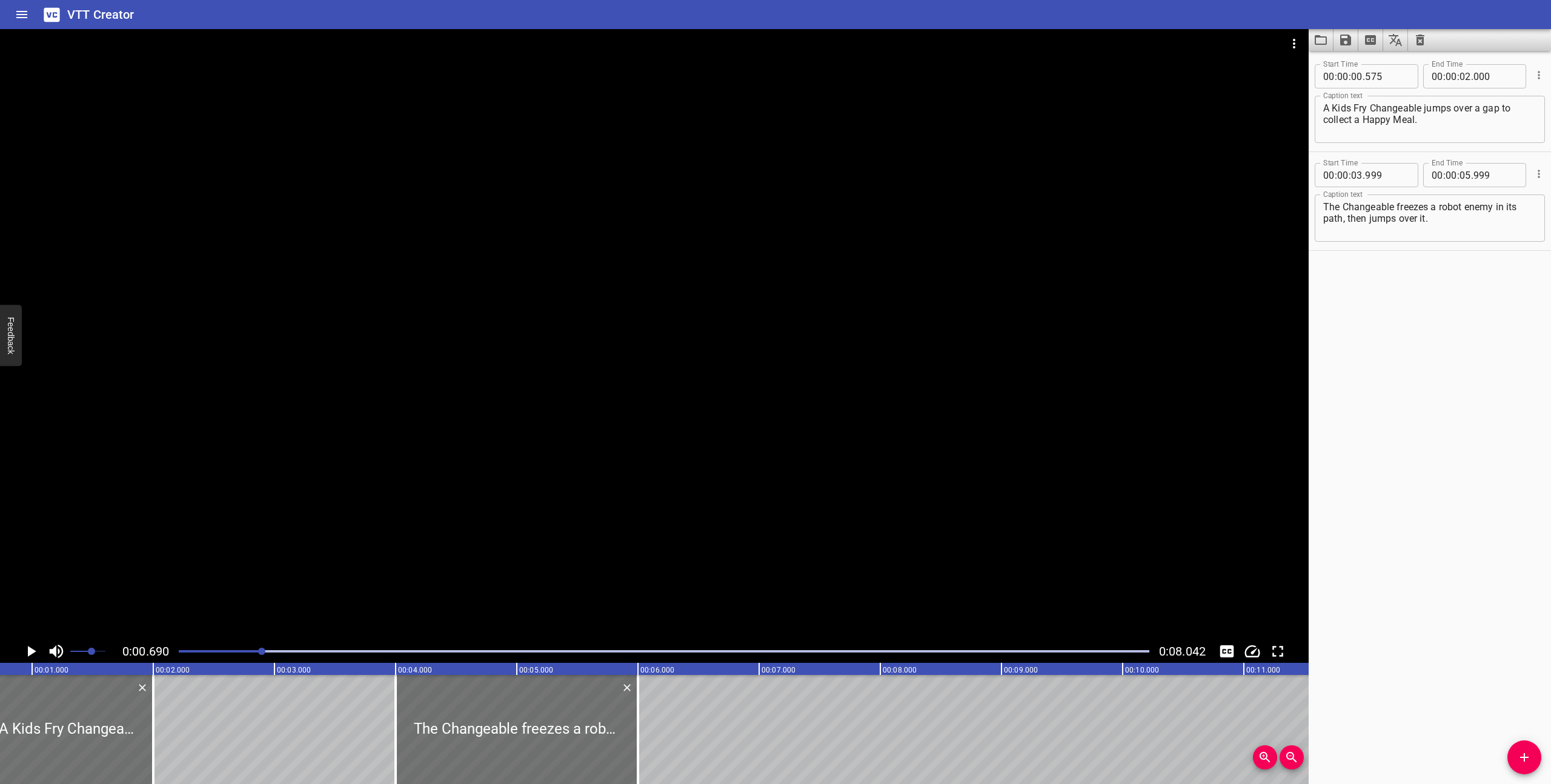
scroll to position [0, 84]
click at [36, 647] on icon "Play/Pause" at bounding box center [31, 651] width 18 height 18
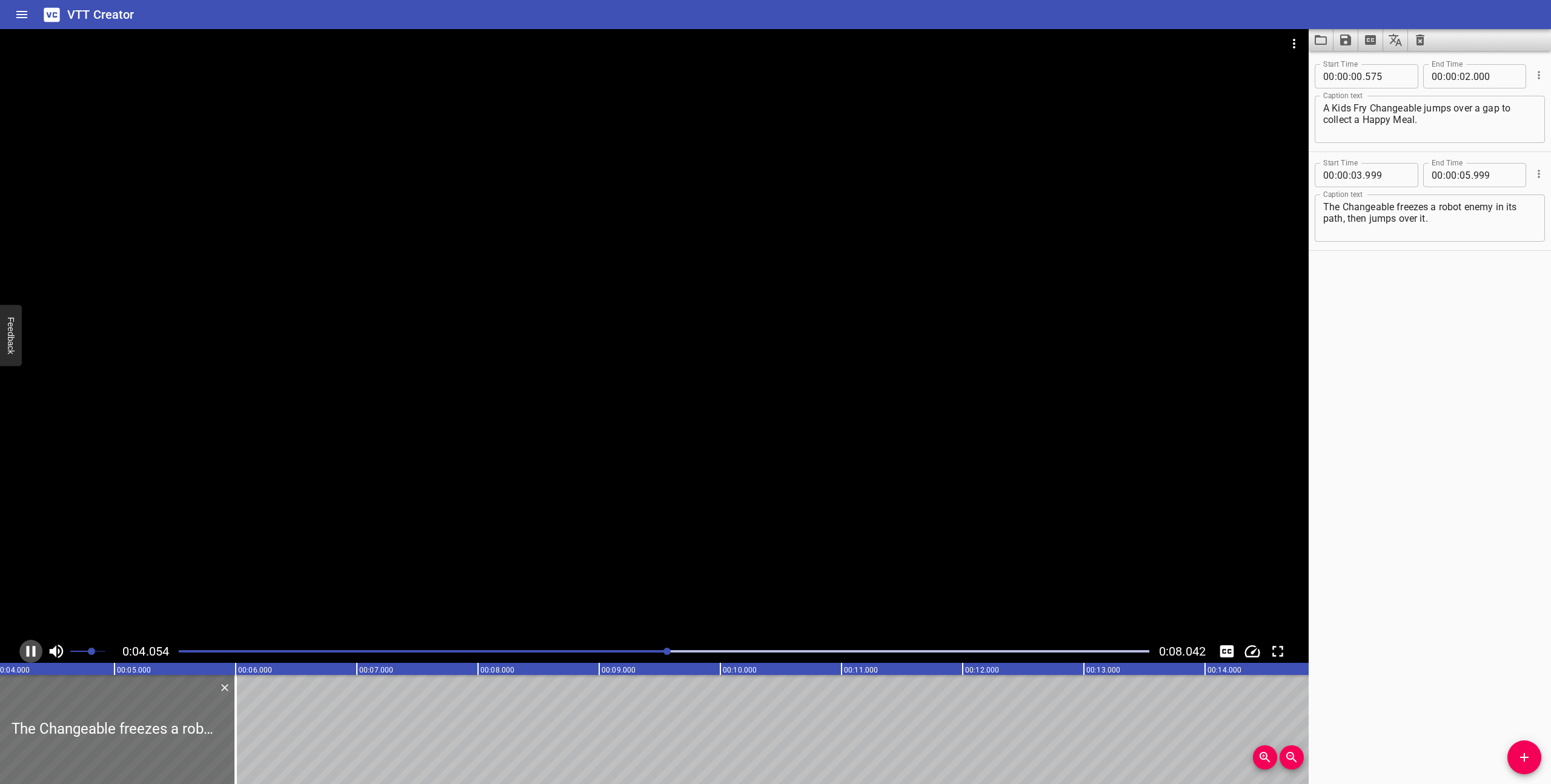
click at [32, 647] on icon "Play/Pause" at bounding box center [31, 651] width 18 height 18
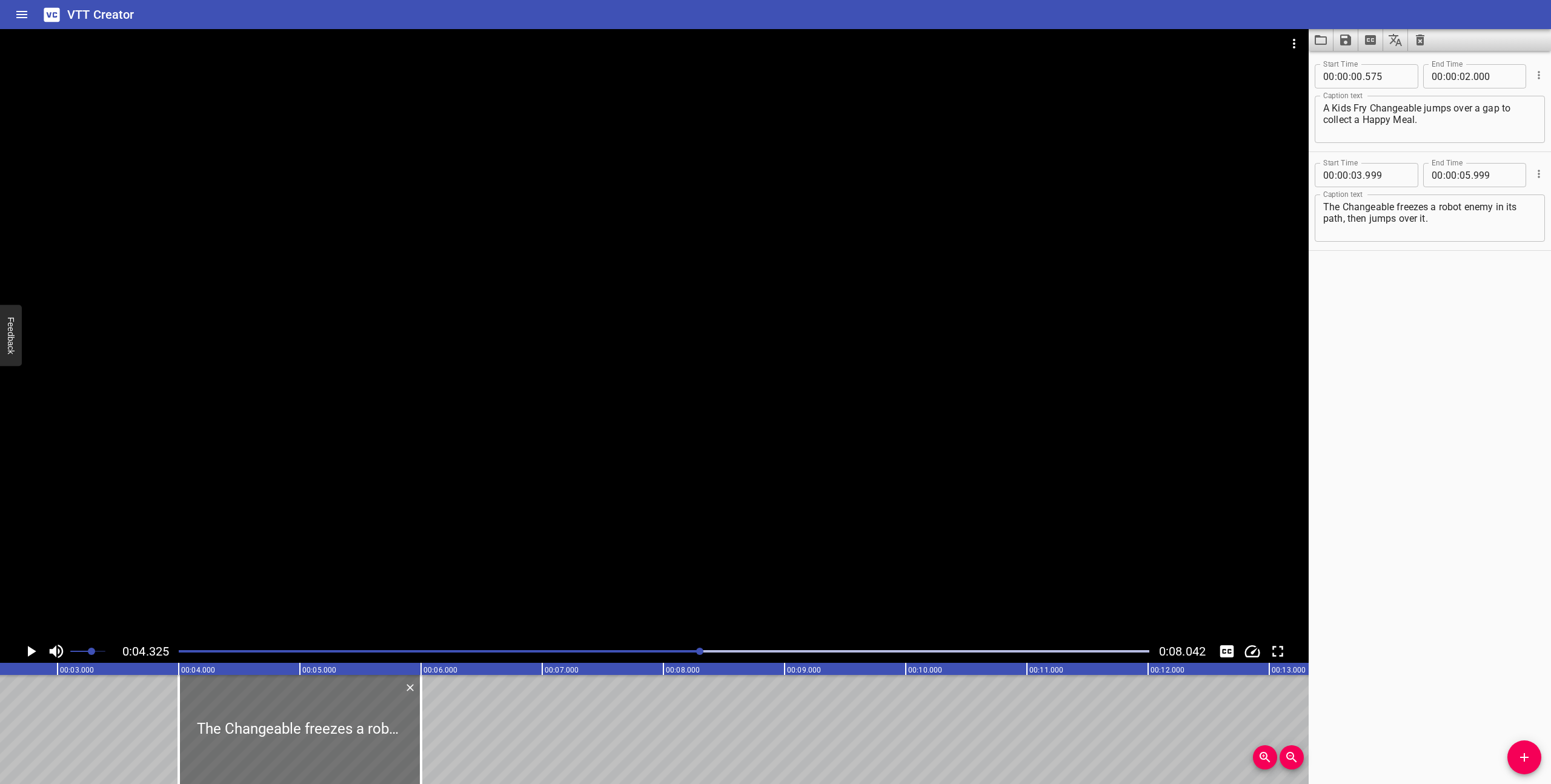
scroll to position [0, 146]
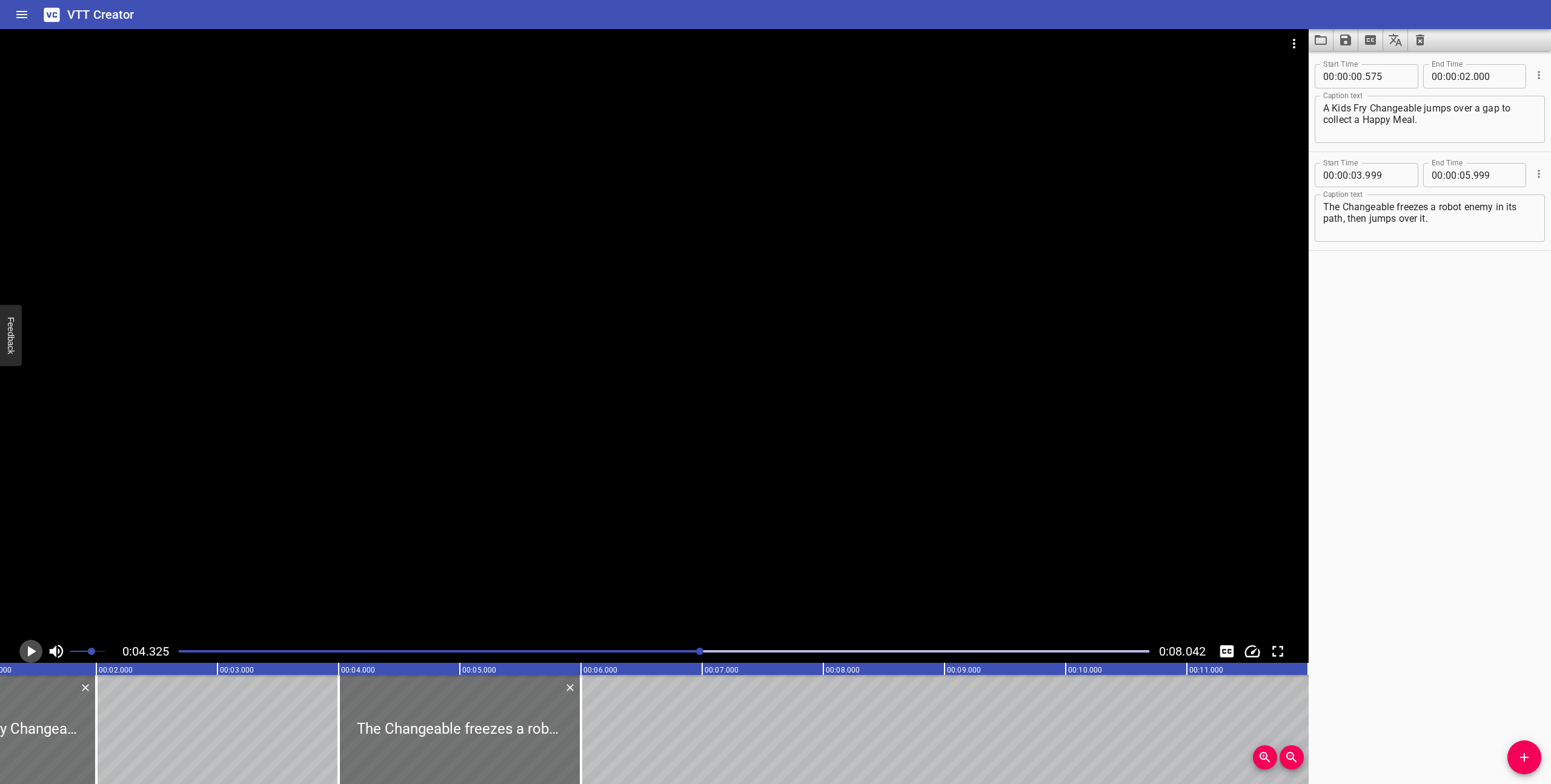
click at [33, 650] on icon "Play/Pause" at bounding box center [32, 651] width 8 height 11
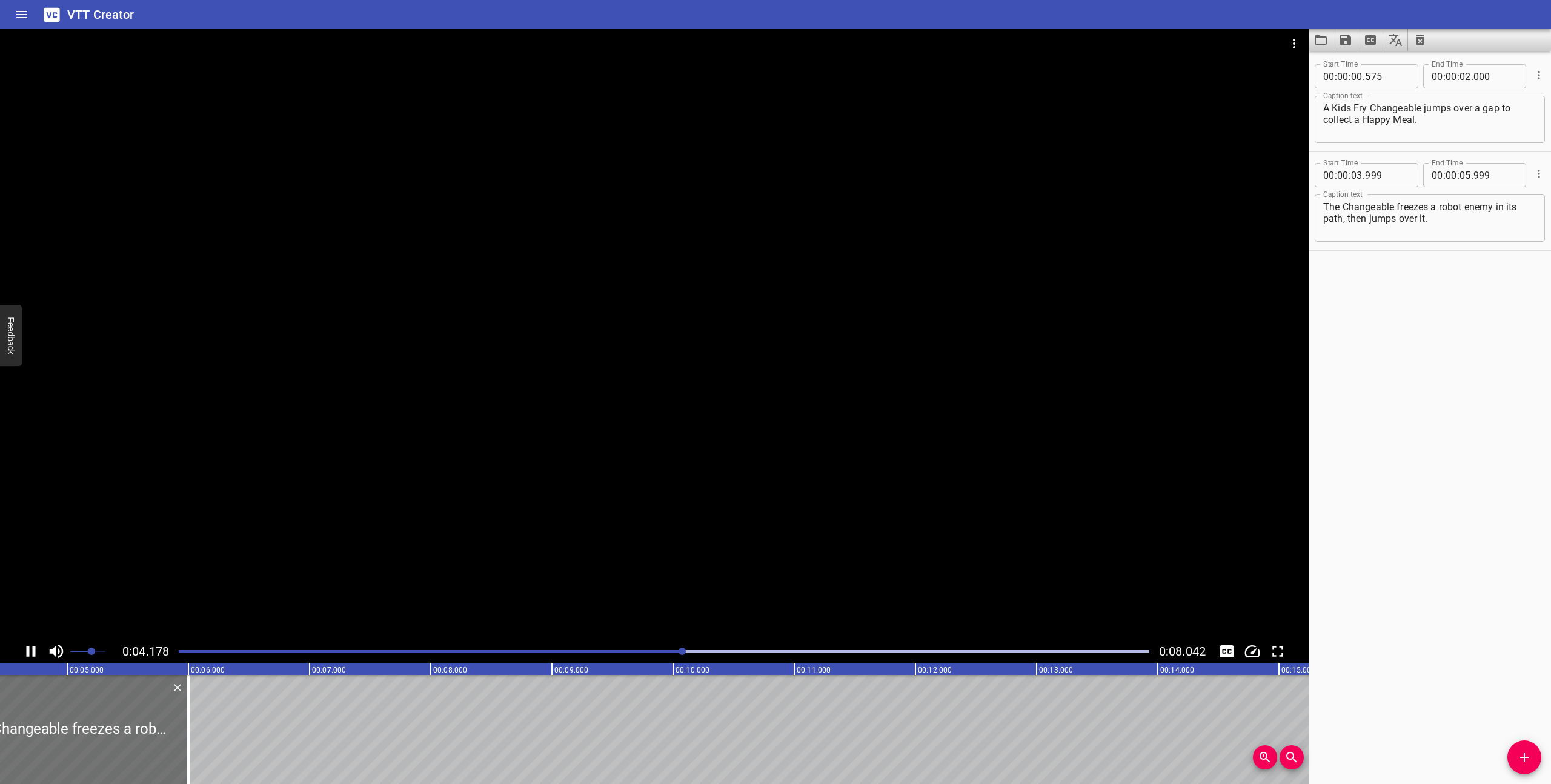
click at [32, 650] on icon "Play/Pause" at bounding box center [31, 651] width 9 height 11
click at [32, 650] on icon "Play/Pause" at bounding box center [32, 651] width 8 height 11
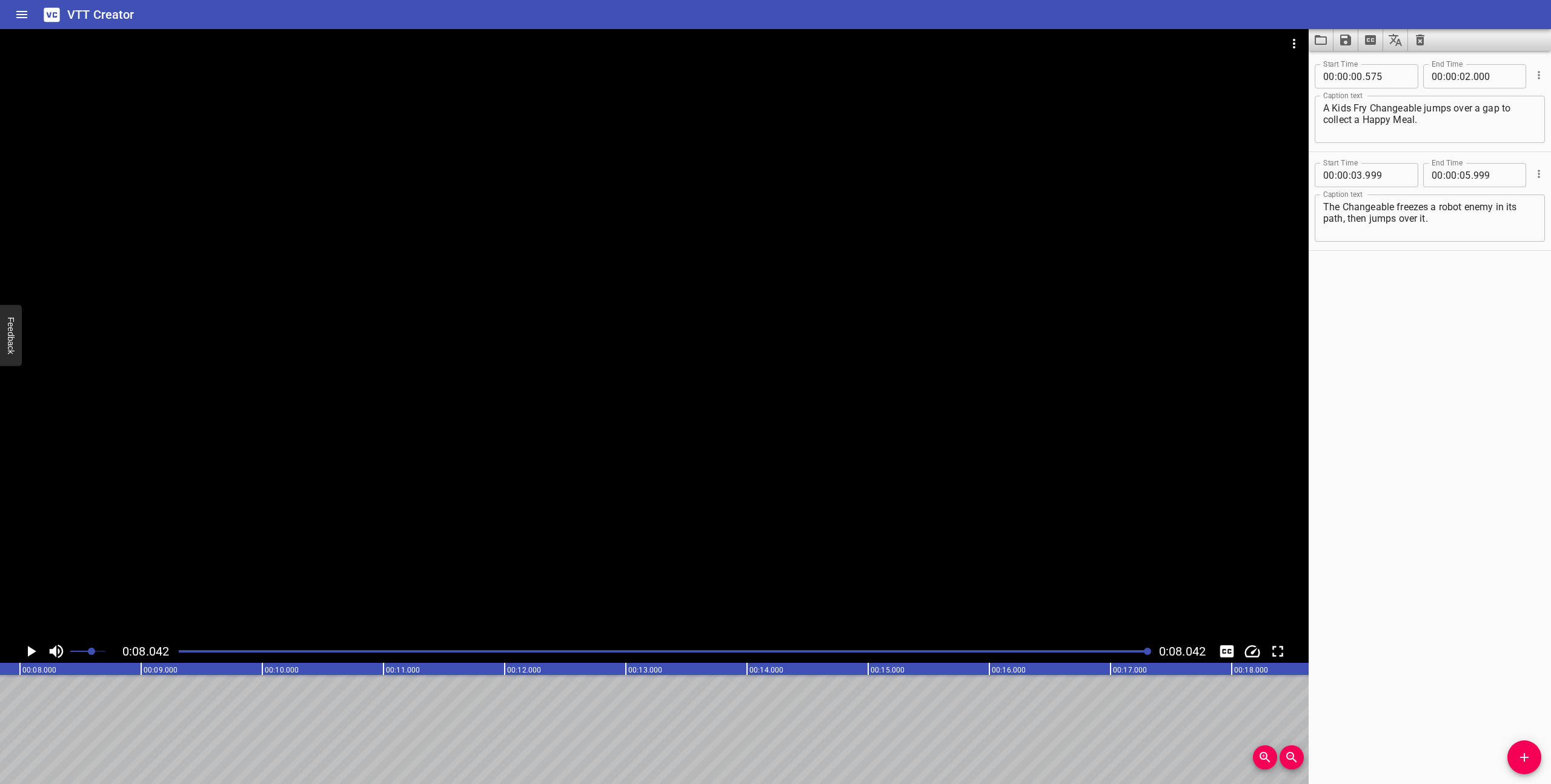
scroll to position [0, 974]
click at [178, 653] on div at bounding box center [664, 651] width 985 height 17
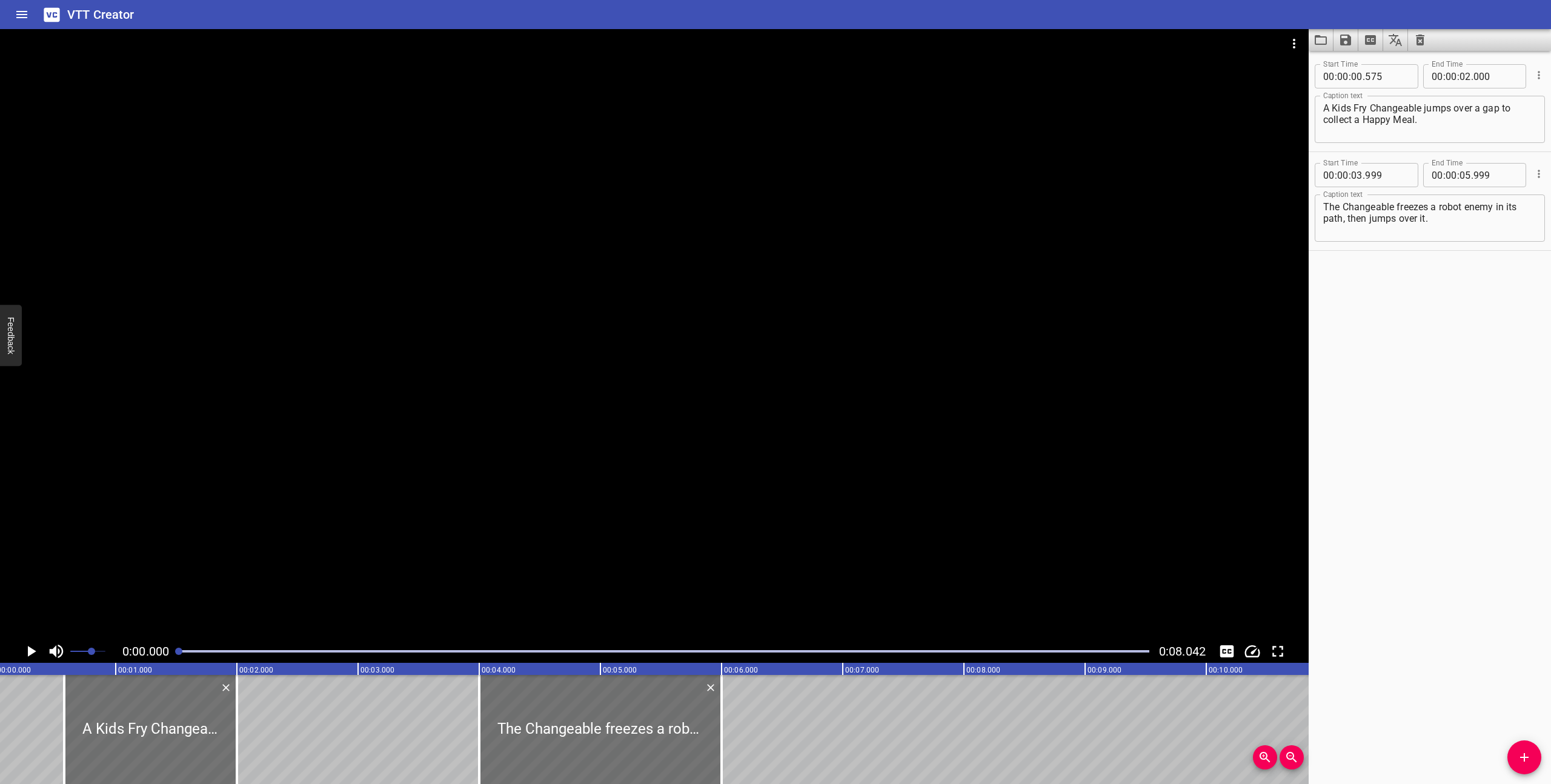
scroll to position [0, 0]
click at [29, 651] on icon "Play/Pause" at bounding box center [32, 651] width 8 height 11
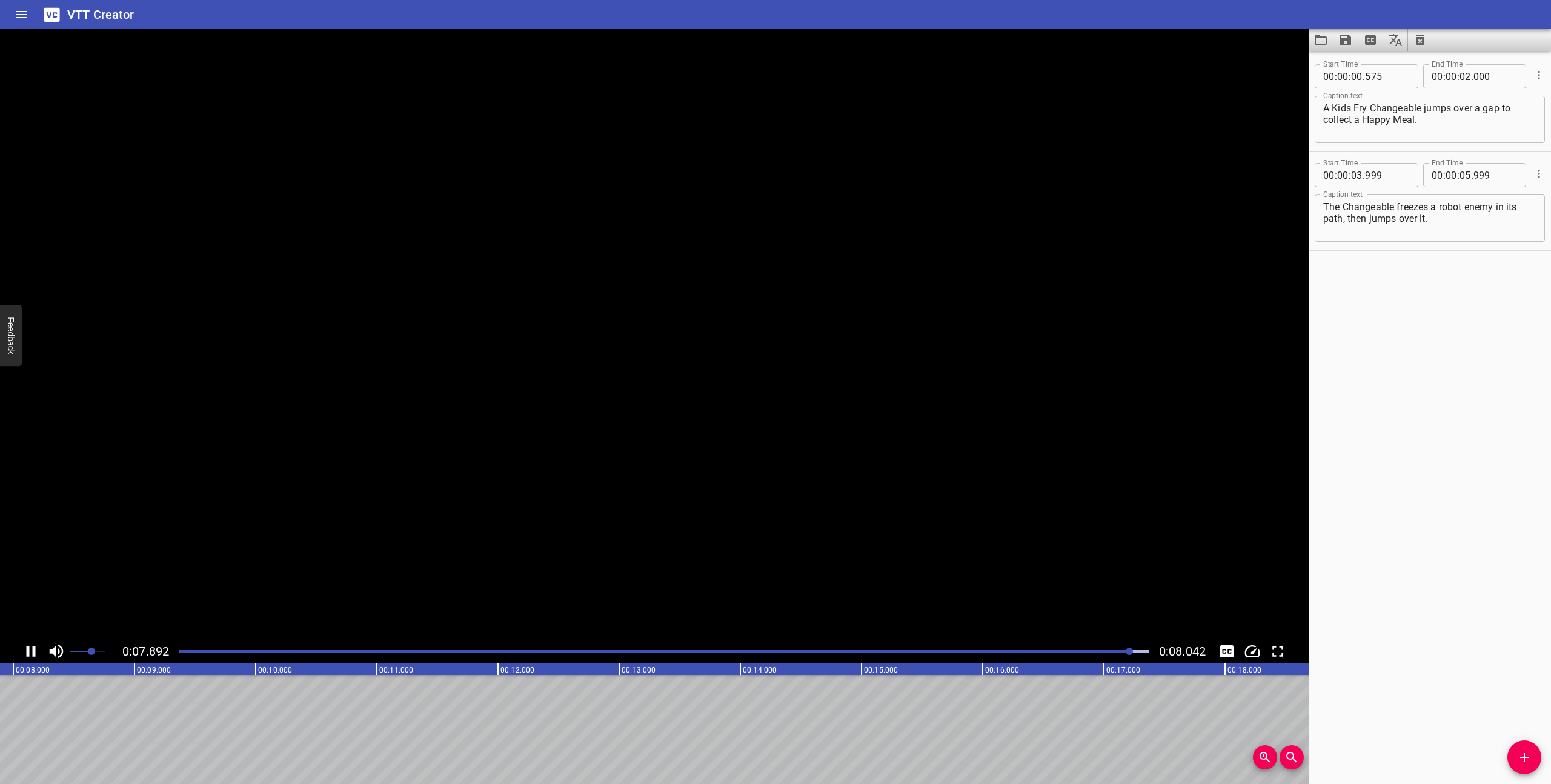
scroll to position [0, 974]
click at [180, 653] on div at bounding box center [664, 651] width 985 height 17
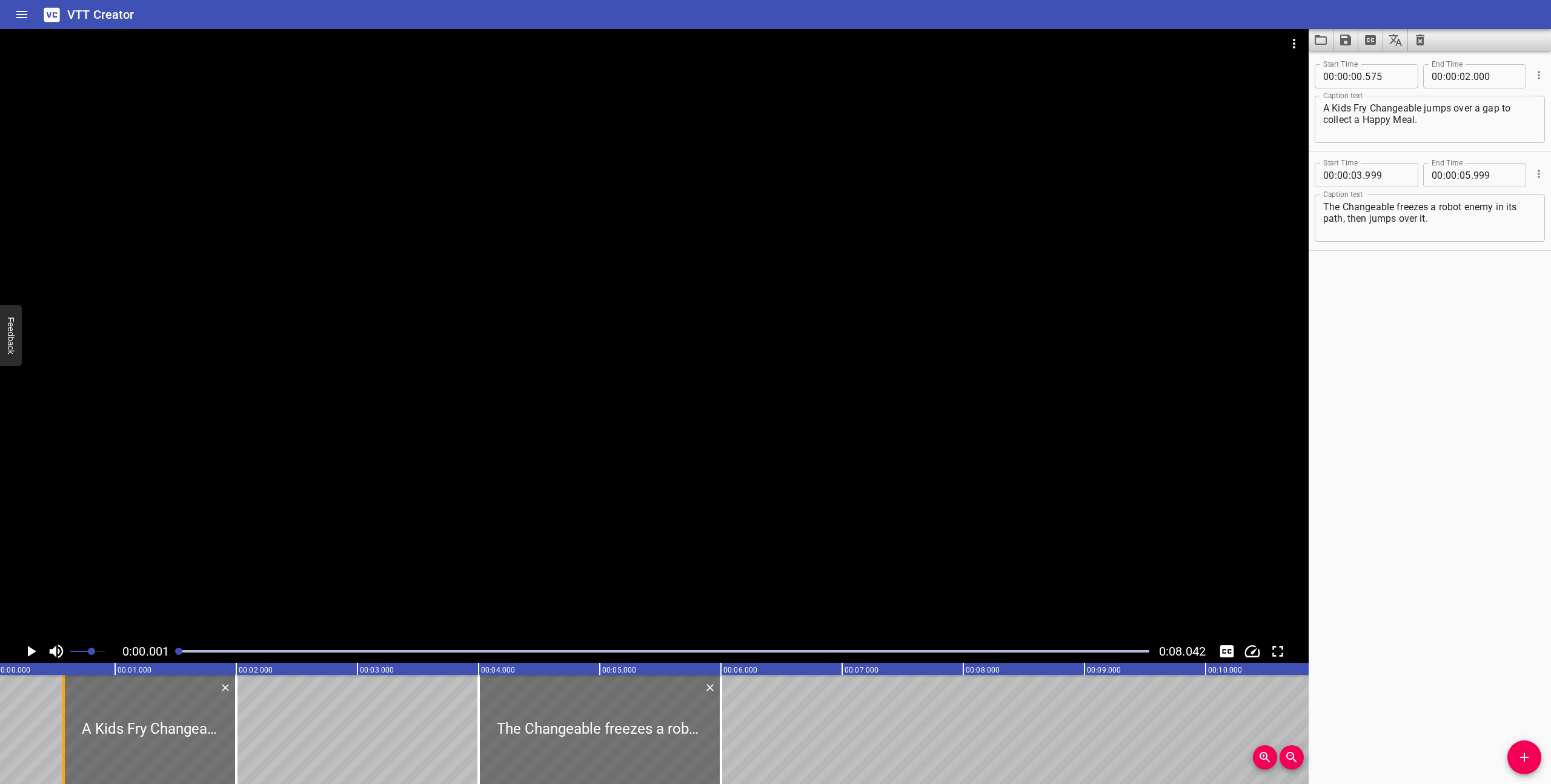
scroll to position [0, 0]
click at [30, 650] on icon "Play/Pause" at bounding box center [32, 651] width 8 height 11
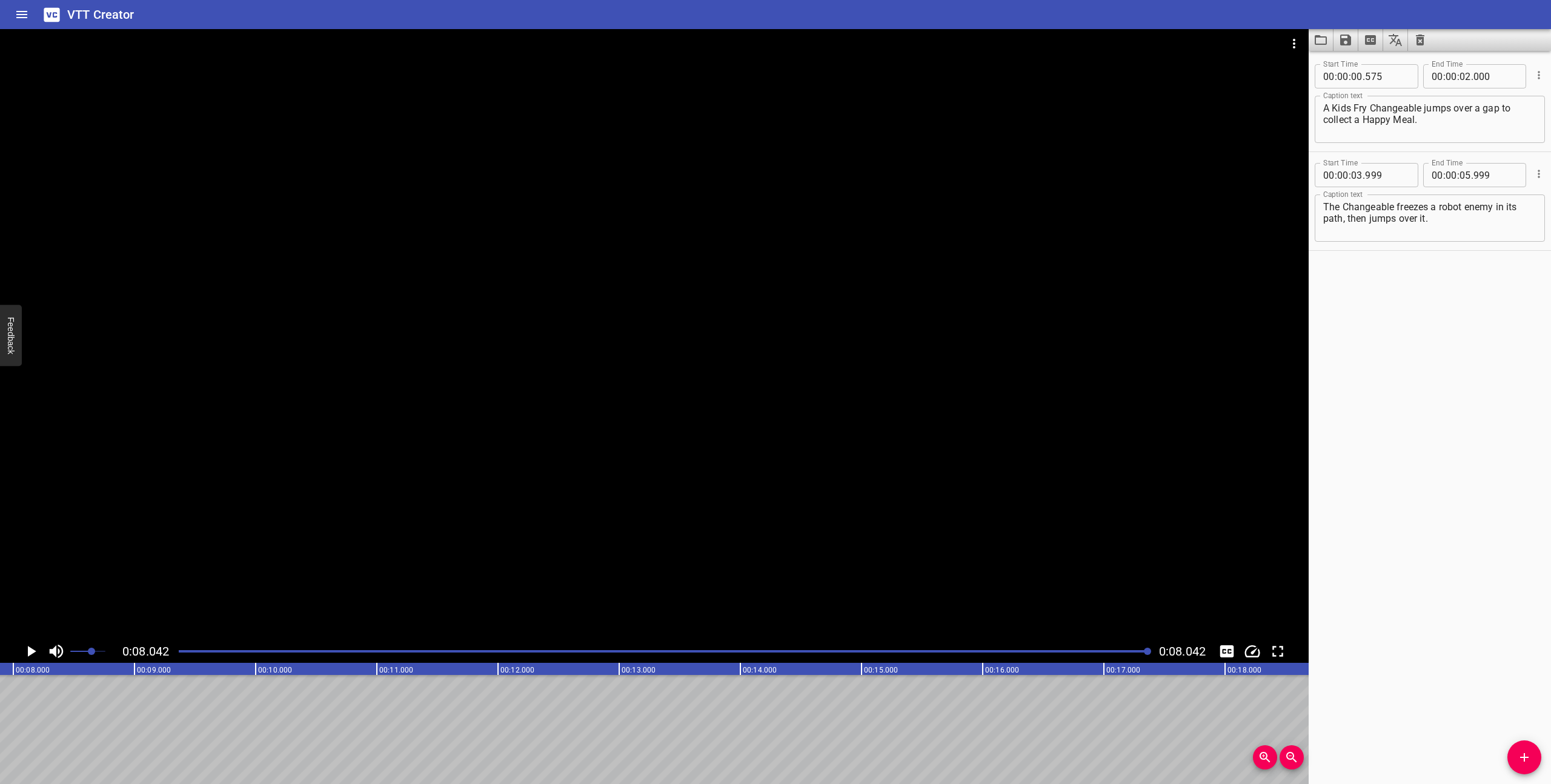
scroll to position [0, 974]
click at [1397, 206] on textarea "The Changeable freezes a robot enemy in its path, then jumps over it." at bounding box center [1430, 218] width 214 height 35
click at [560, 648] on div at bounding box center [664, 651] width 985 height 17
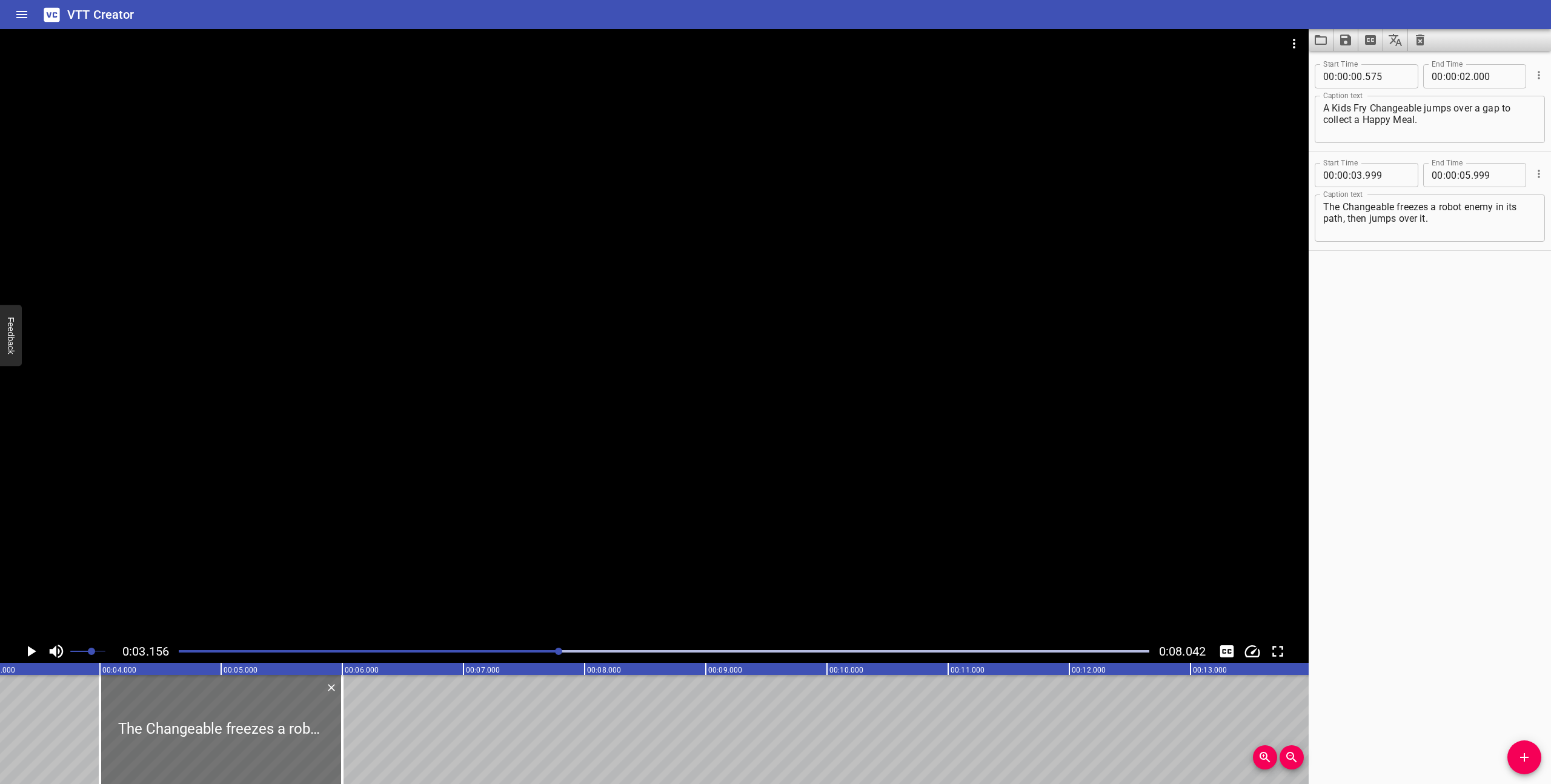
scroll to position [0, 382]
click at [449, 650] on div "Play progress" at bounding box center [74, 651] width 971 height 2
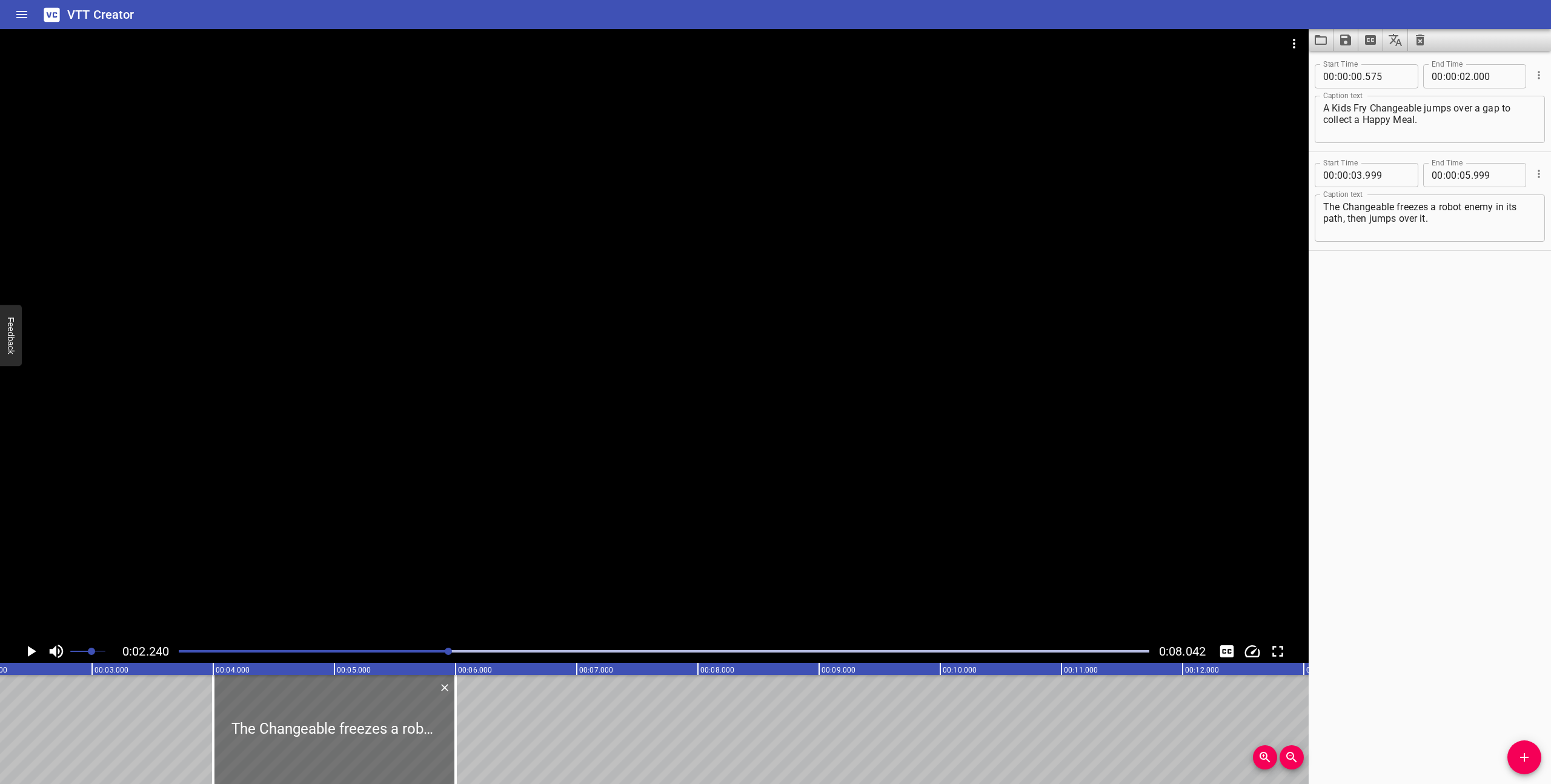
click at [348, 647] on div at bounding box center [664, 651] width 985 height 17
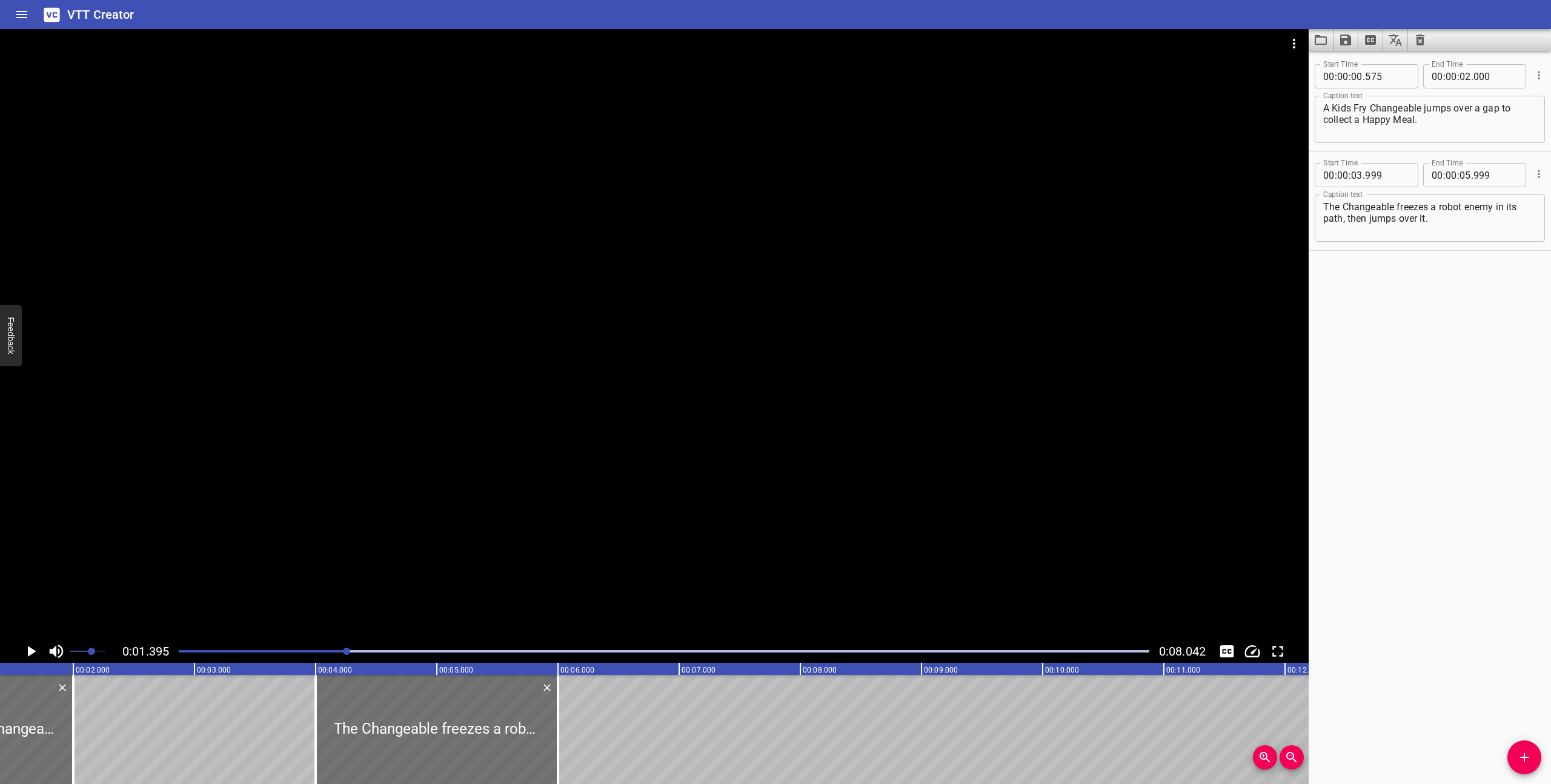
click at [24, 644] on icon "Play/Pause" at bounding box center [31, 651] width 18 height 18
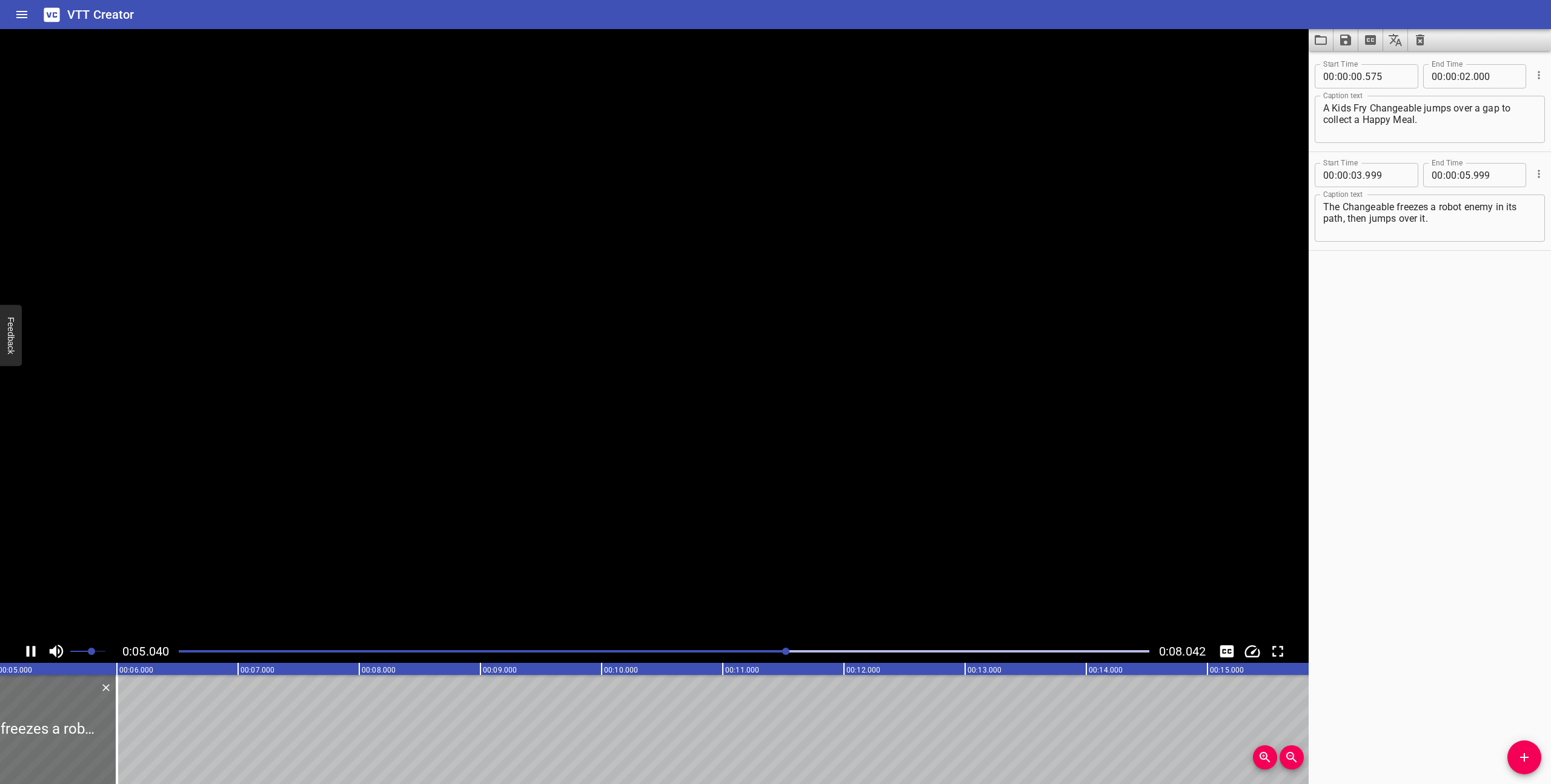
click at [31, 651] on icon "Play/Pause" at bounding box center [31, 651] width 18 height 18
click at [1362, 218] on textarea "The Changeable freezes a robot enemy in its path, then jumps over it." at bounding box center [1430, 218] width 214 height 35
click at [1397, 208] on textarea "The Changeable freezes a robot enemy in its path, then jumps over it." at bounding box center [1430, 218] width 214 height 35
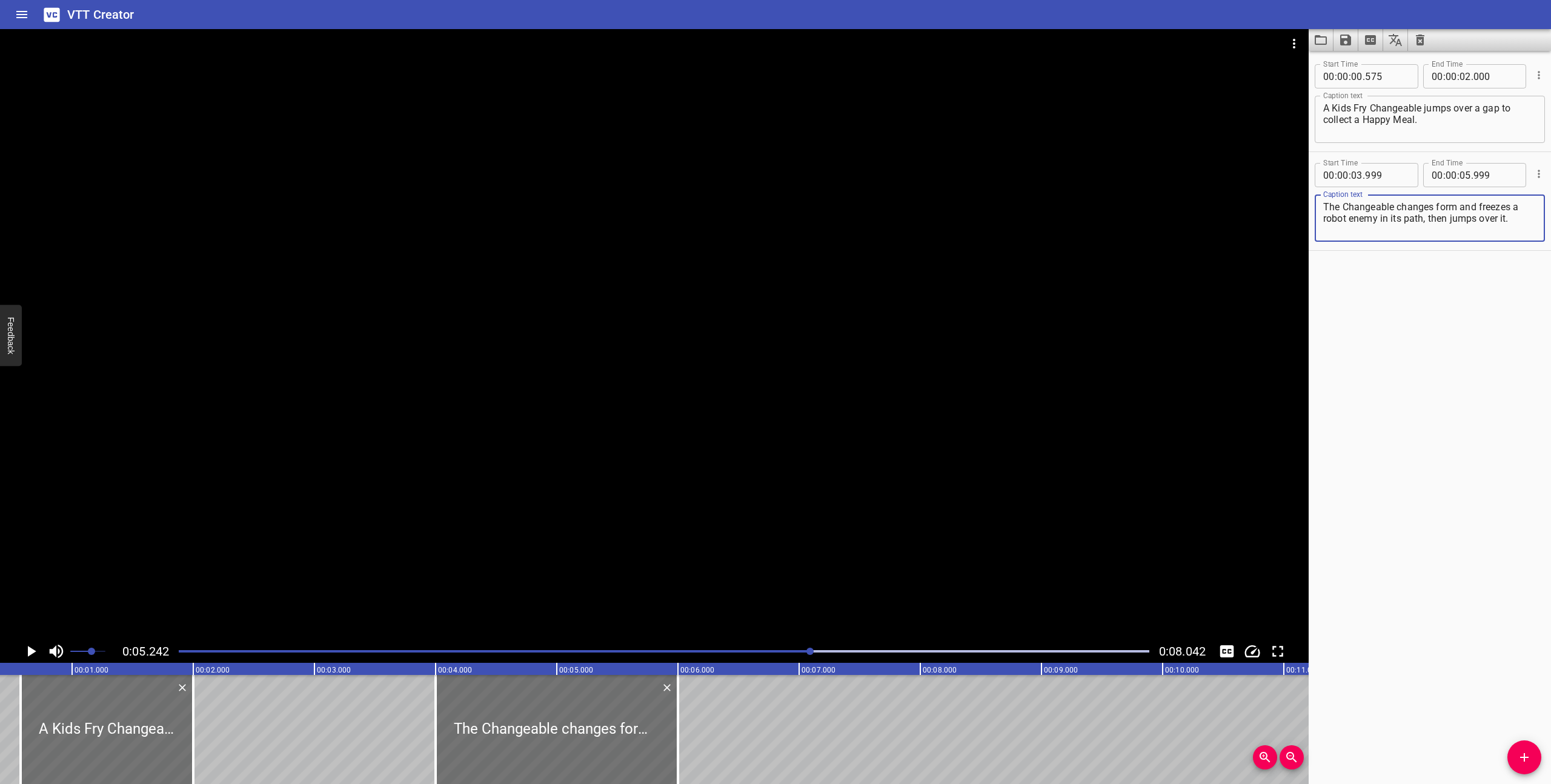
scroll to position [0, 41]
type textarea "The Changeable changes form and freezes a robot enemy in its path, then jumps o…"
drag, startPoint x: 684, startPoint y: 760, endPoint x: 651, endPoint y: 753, distance: 33.7
click at [651, 753] on div at bounding box center [654, 729] width 12 height 109
type input "734"
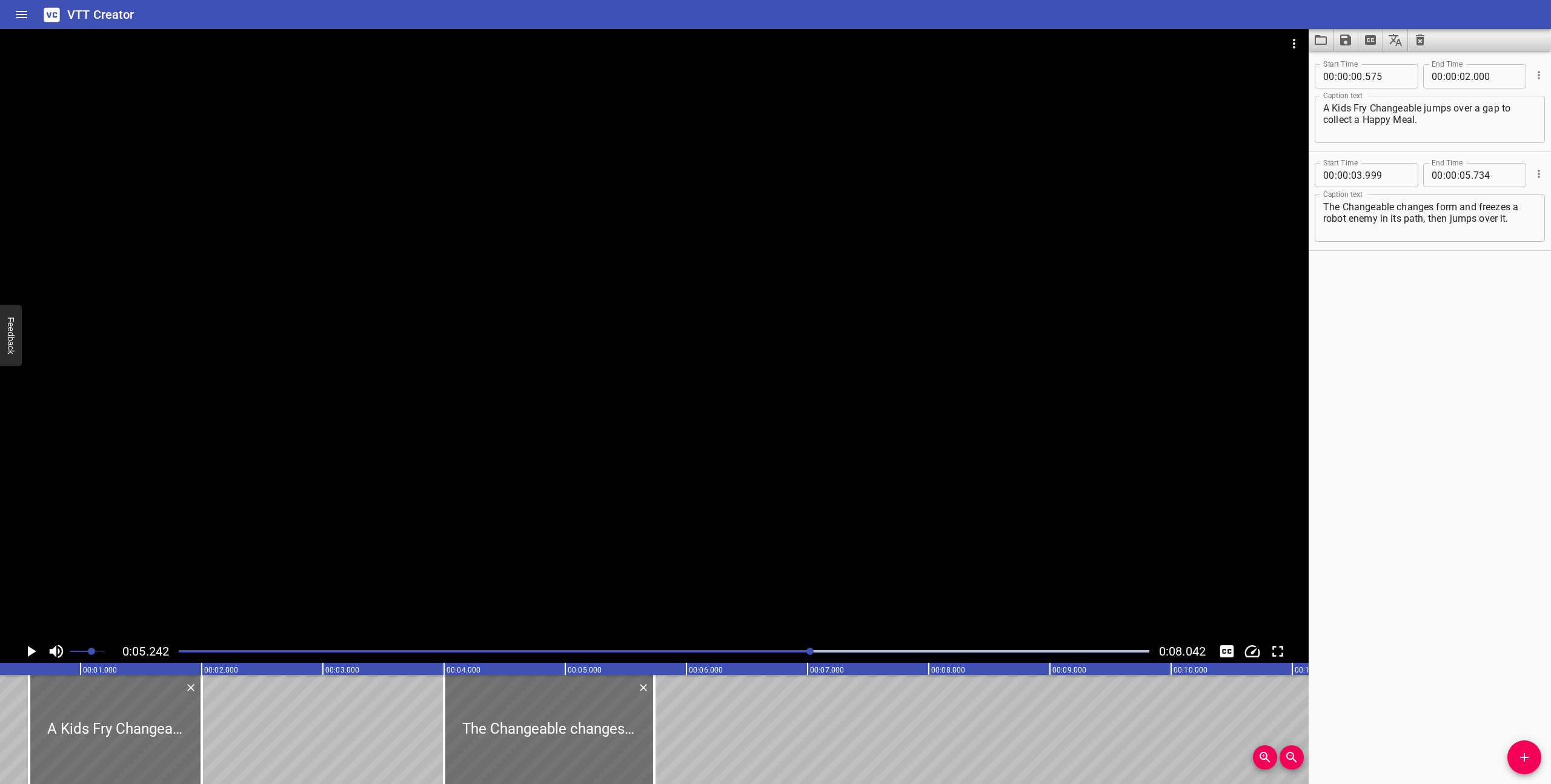
click at [587, 653] on div at bounding box center [664, 651] width 985 height 17
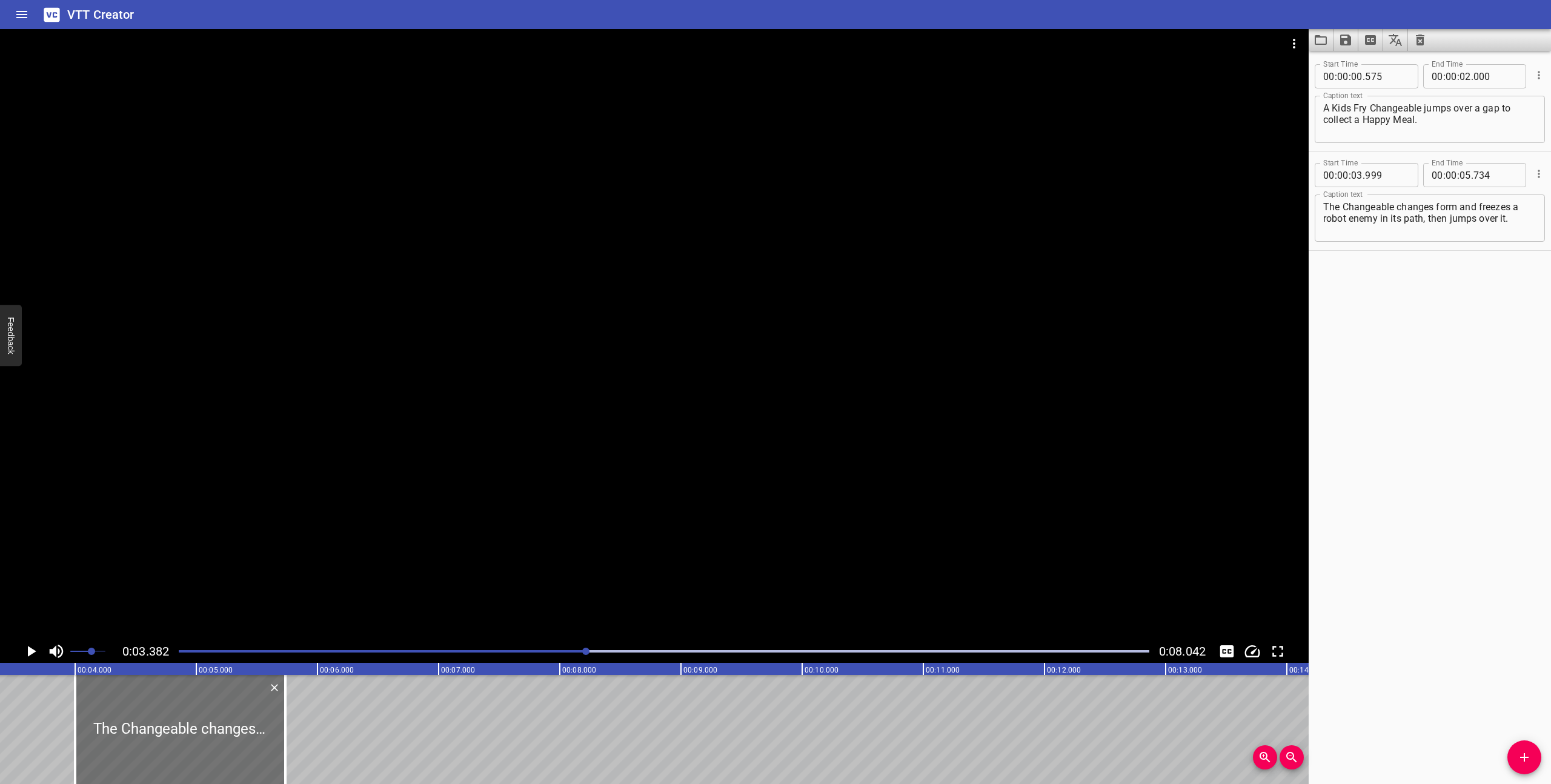
click at [551, 650] on div "Play progress" at bounding box center [101, 651] width 971 height 2
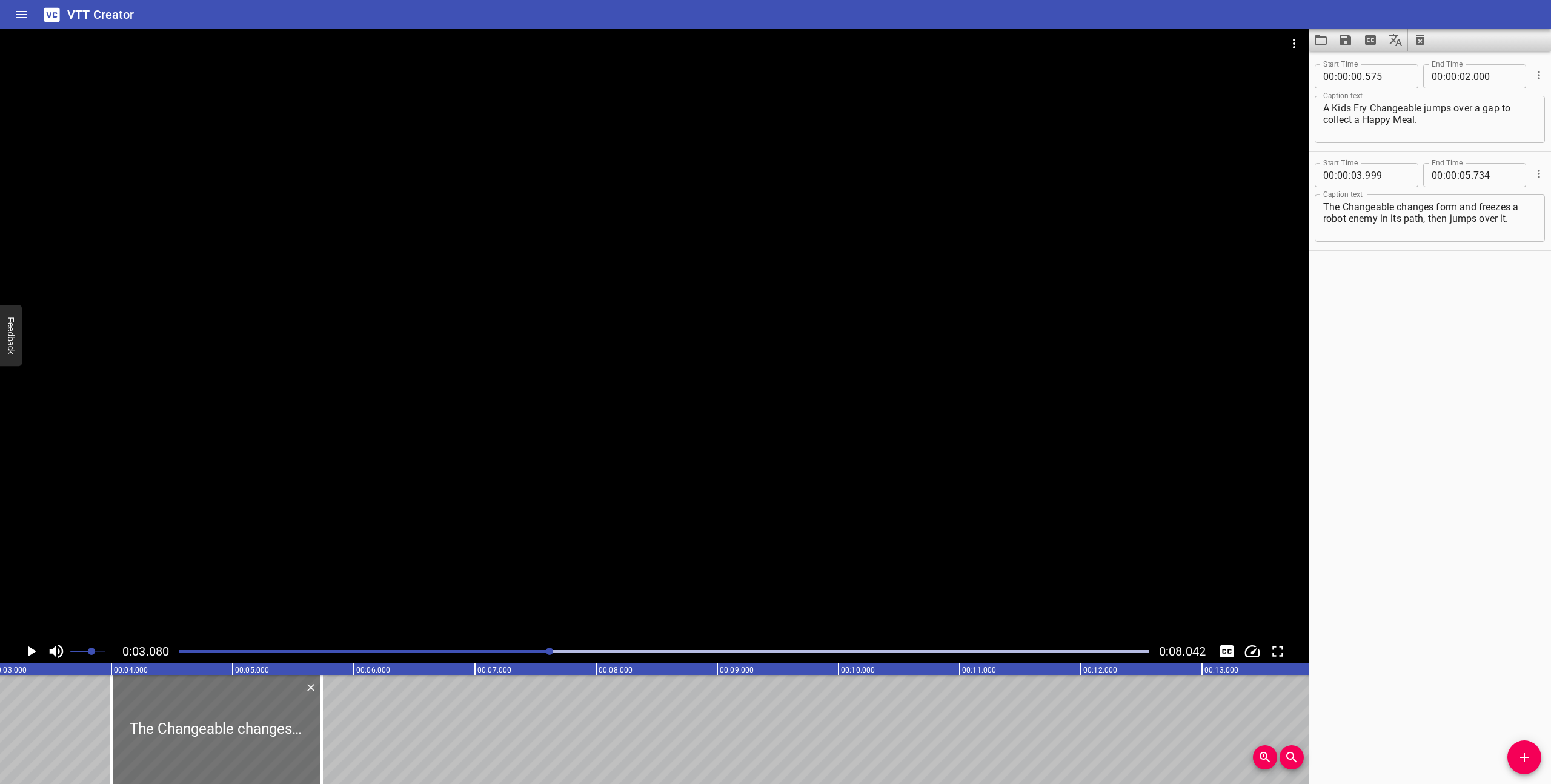
click at [24, 647] on icon "Play/Pause" at bounding box center [31, 651] width 18 height 18
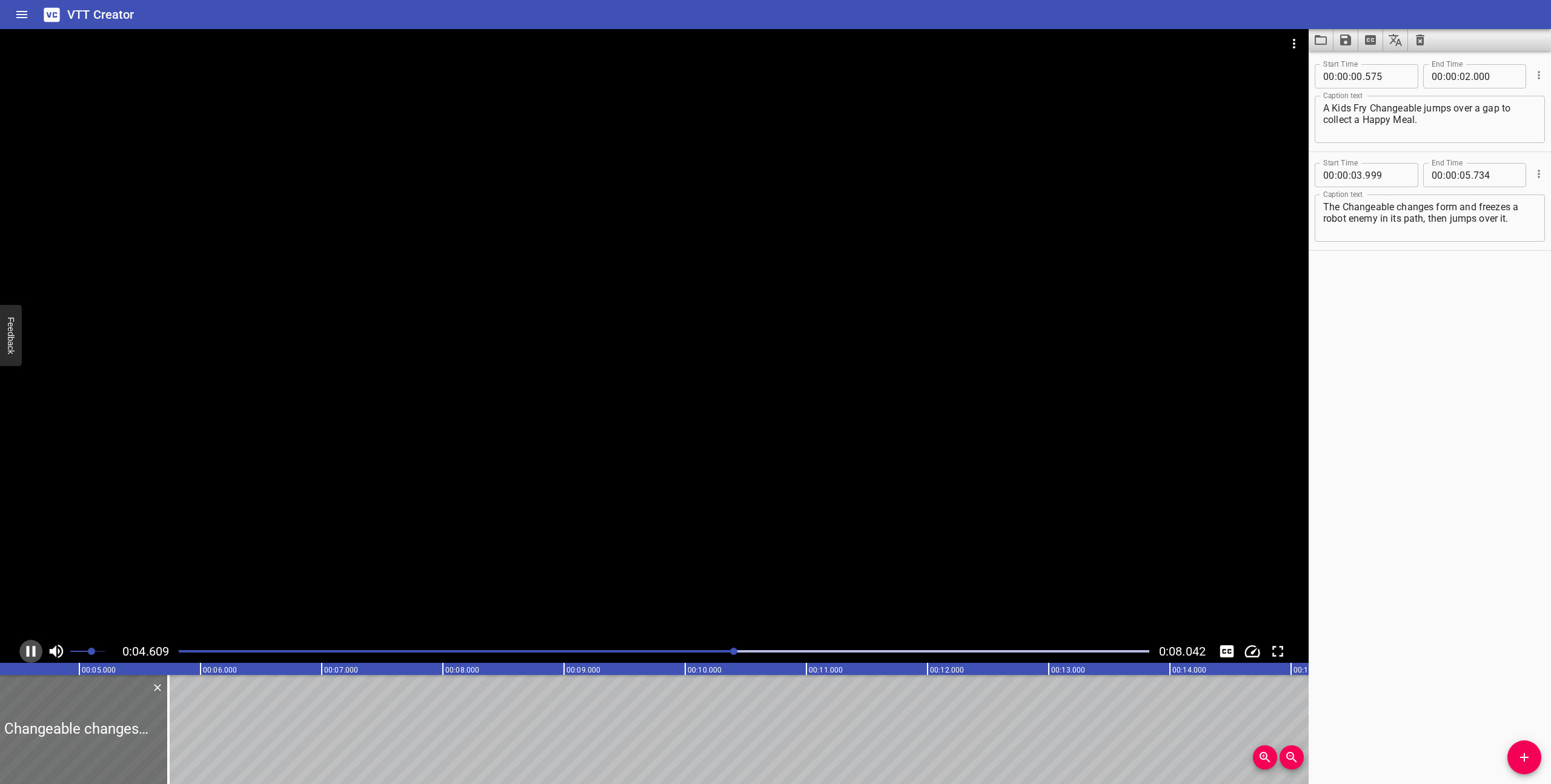
click at [32, 650] on icon "Play/Pause" at bounding box center [31, 651] width 18 height 18
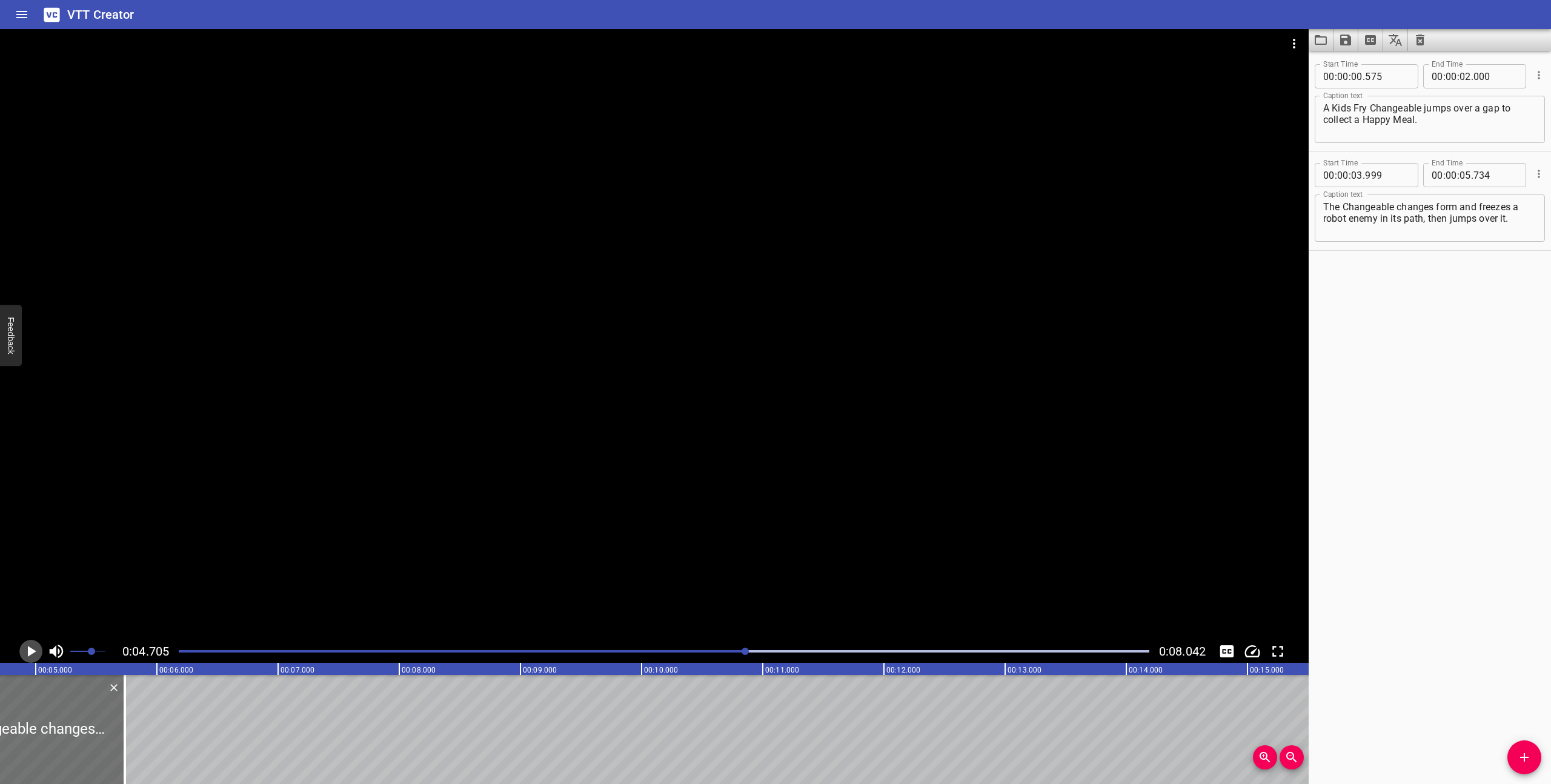
click at [30, 650] on icon "Play/Pause" at bounding box center [32, 651] width 8 height 11
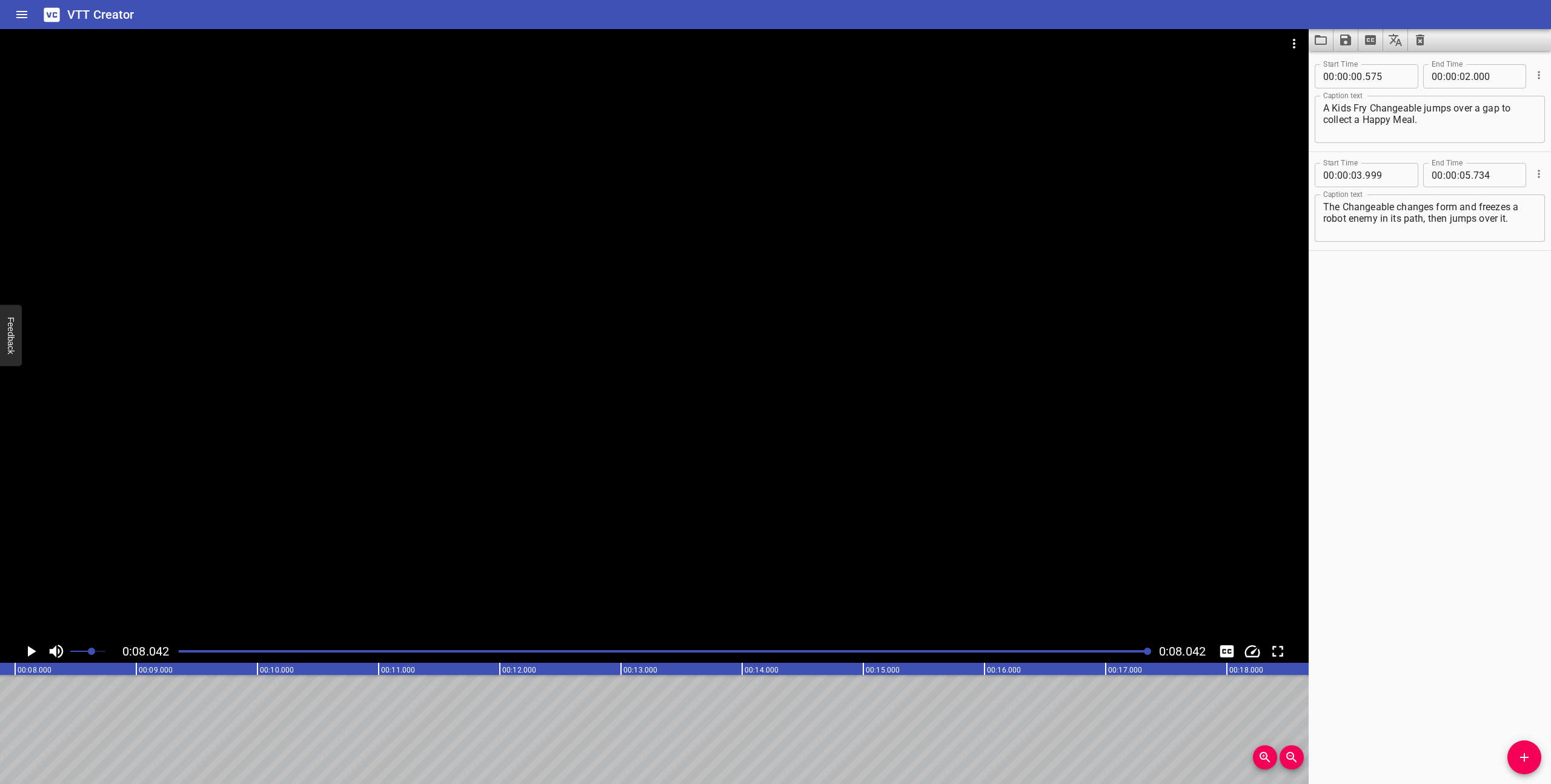
scroll to position [0, 974]
click at [1345, 42] on icon "Save captions to file" at bounding box center [1346, 40] width 15 height 15
click at [1358, 67] on li "Save to VTT file" at bounding box center [1378, 67] width 89 height 22
